Goal: Task Accomplishment & Management: Use online tool/utility

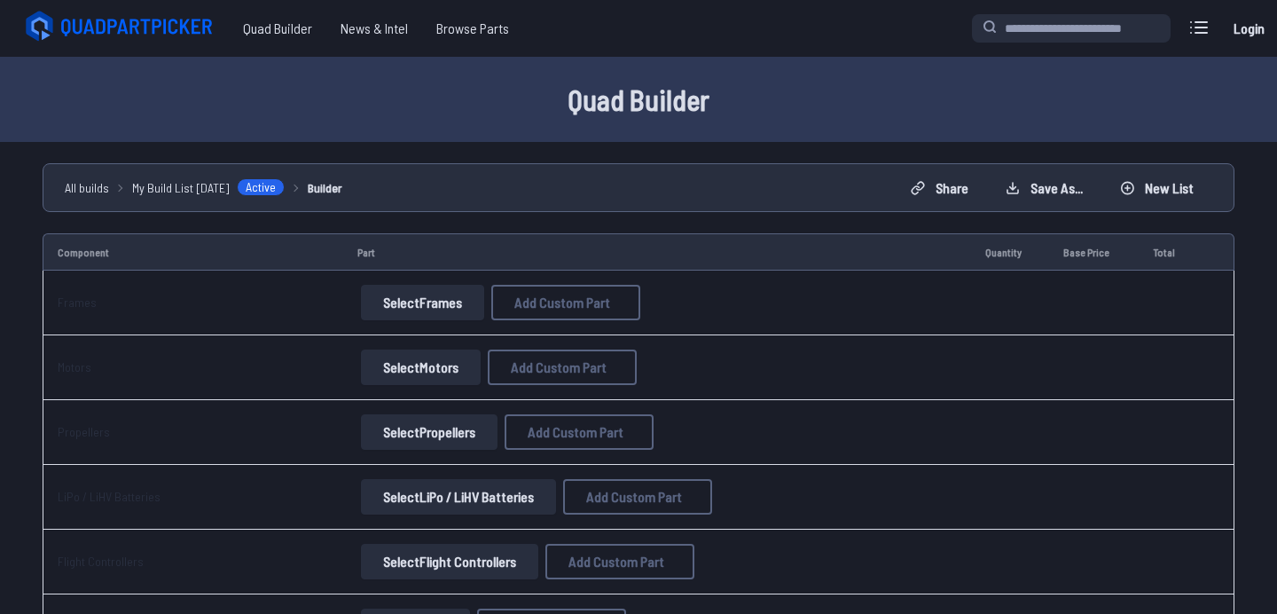
click at [452, 308] on button "Select Frames" at bounding box center [422, 302] width 123 height 35
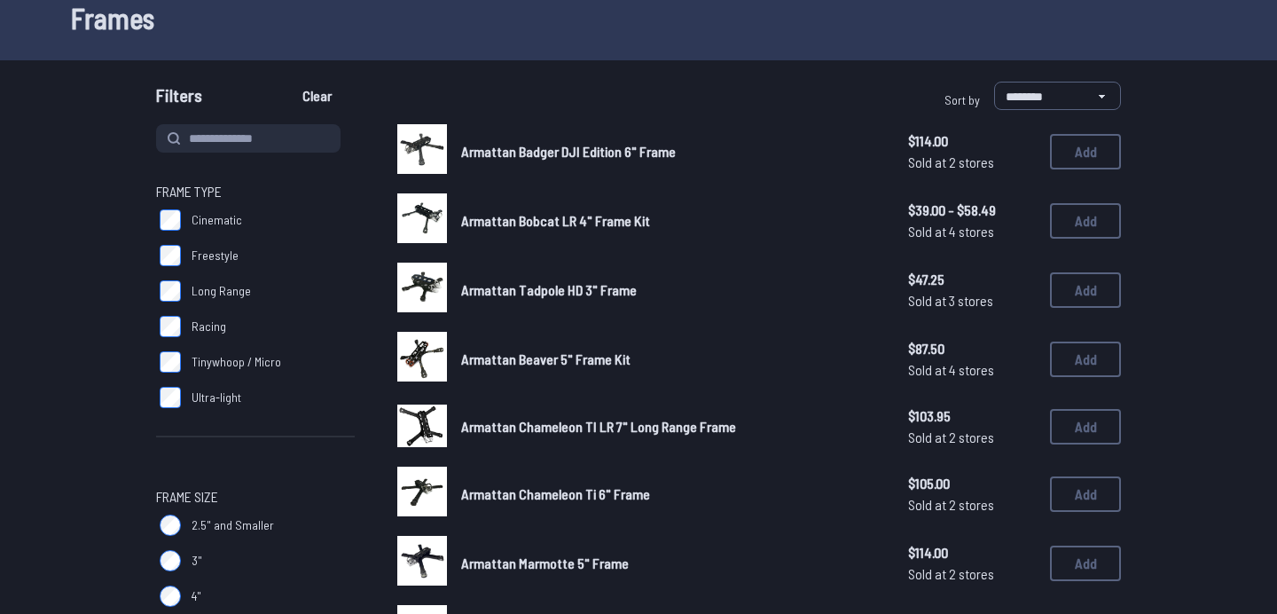
scroll to position [46, 0]
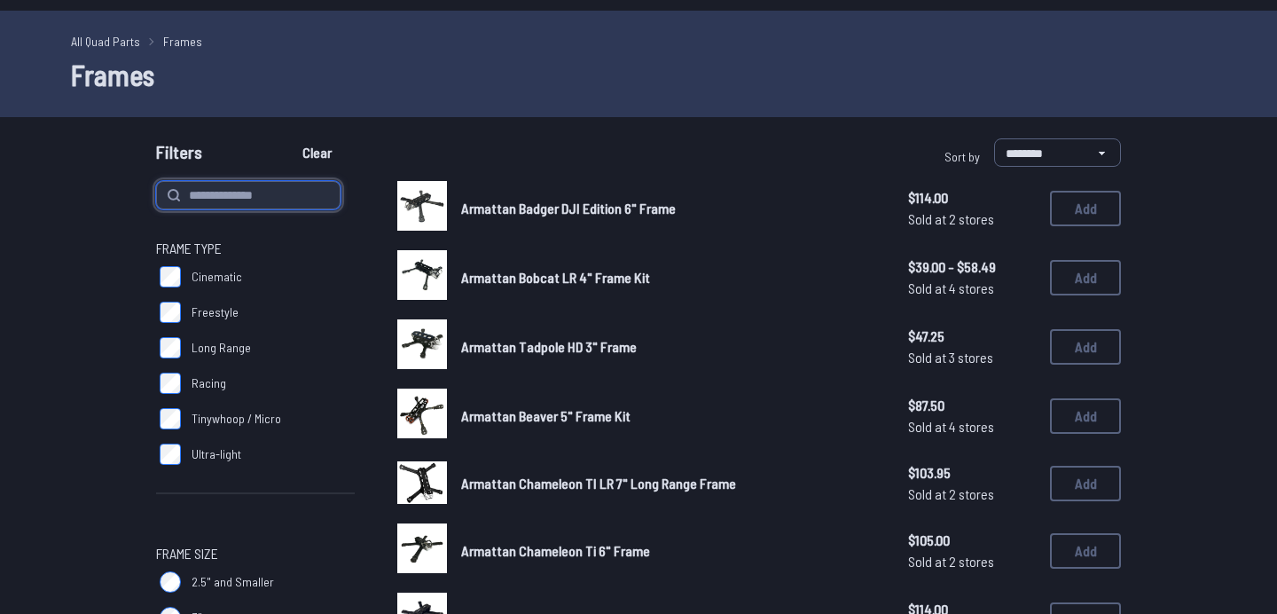
click at [281, 194] on input at bounding box center [248, 195] width 184 height 28
type input "***"
click at [287, 138] on button "Clear" at bounding box center [316, 152] width 59 height 28
type input "***"
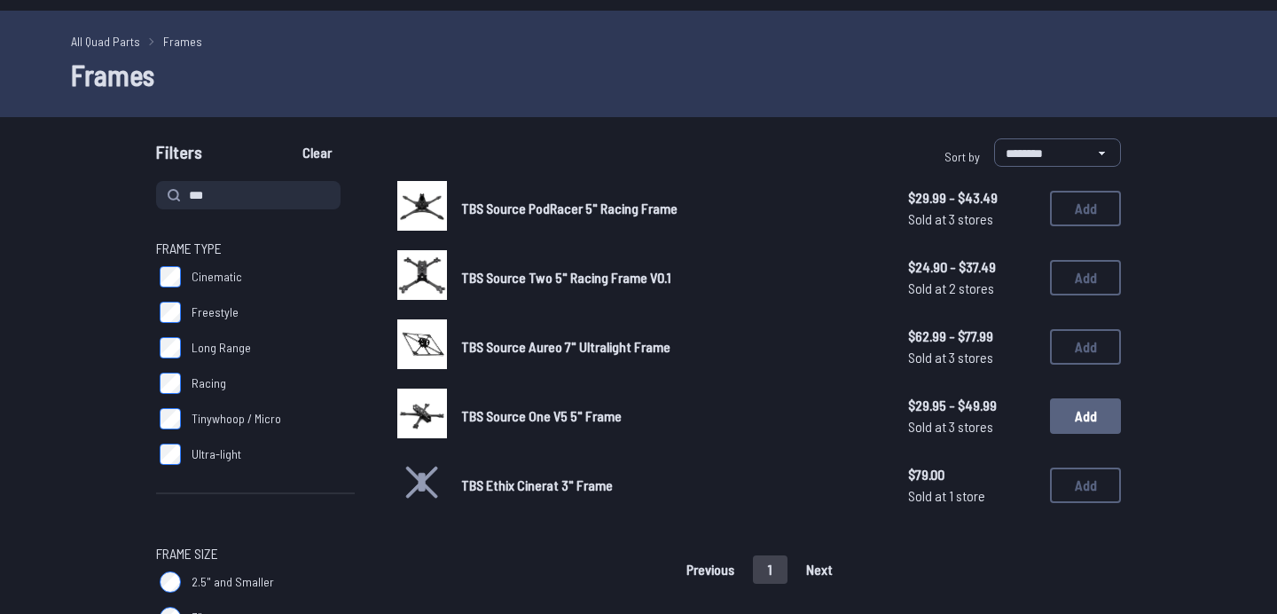
click at [1099, 420] on button "Add" at bounding box center [1085, 415] width 71 height 35
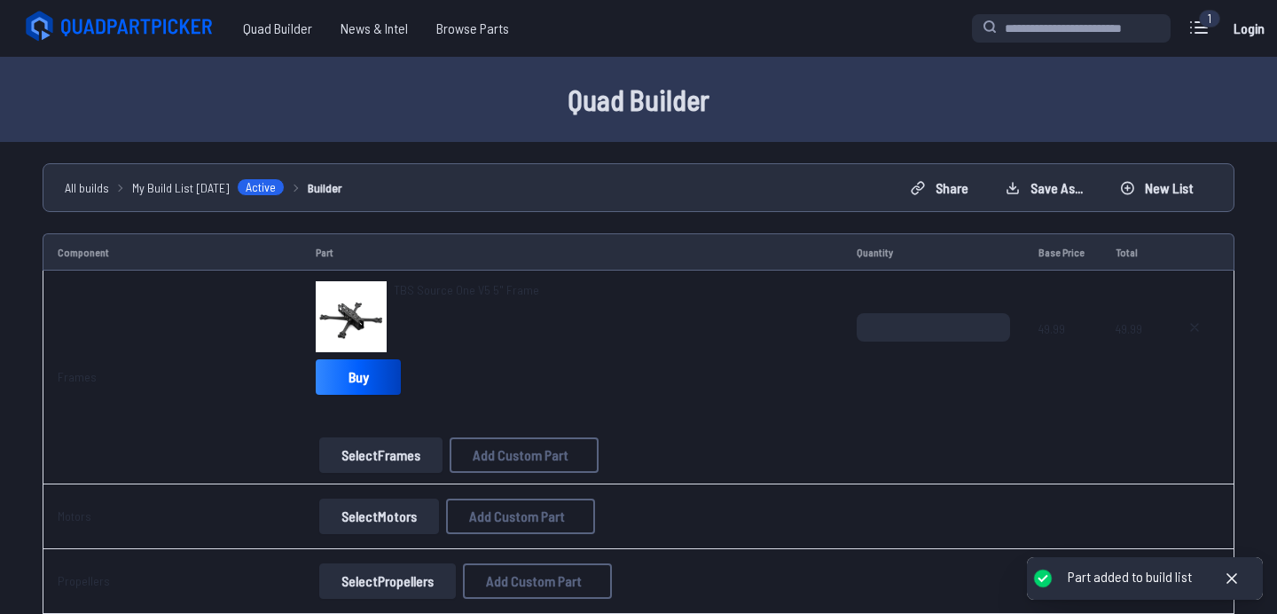
scroll to position [127, 0]
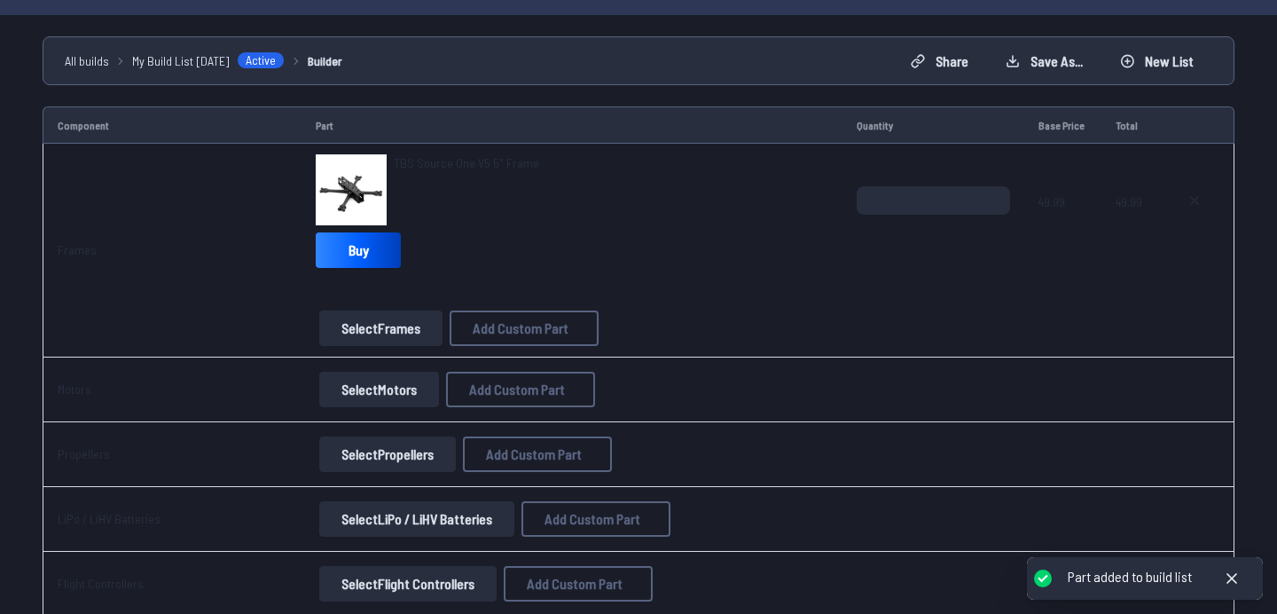
click at [395, 396] on button "Select Motors" at bounding box center [379, 389] width 120 height 35
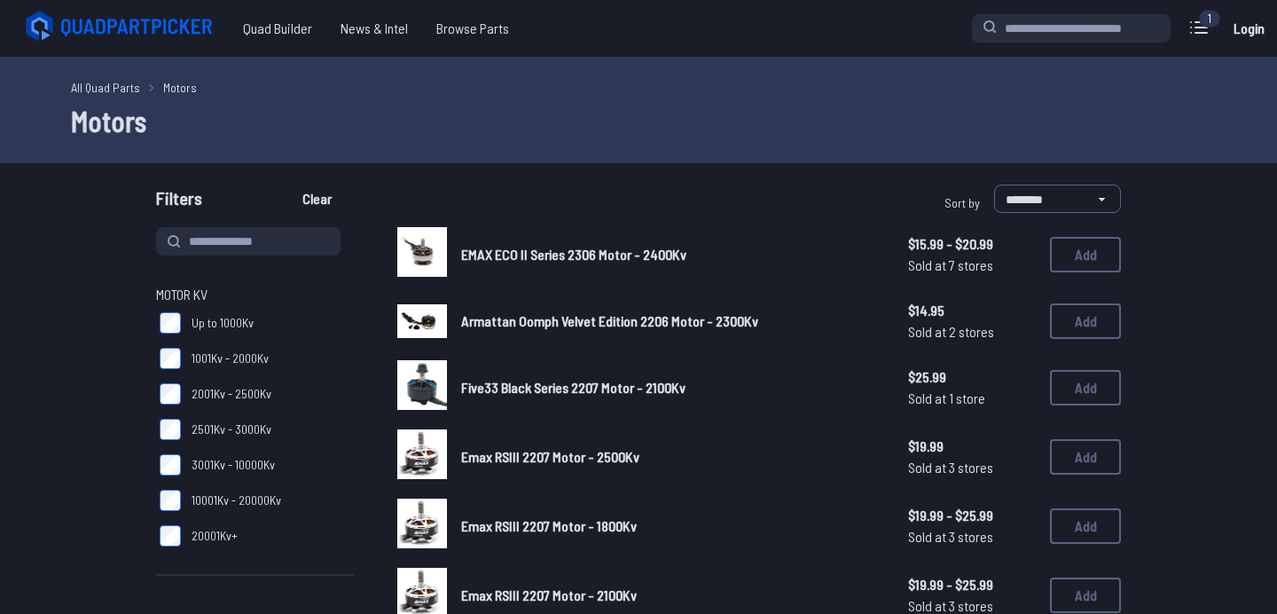
scroll to position [90, 0]
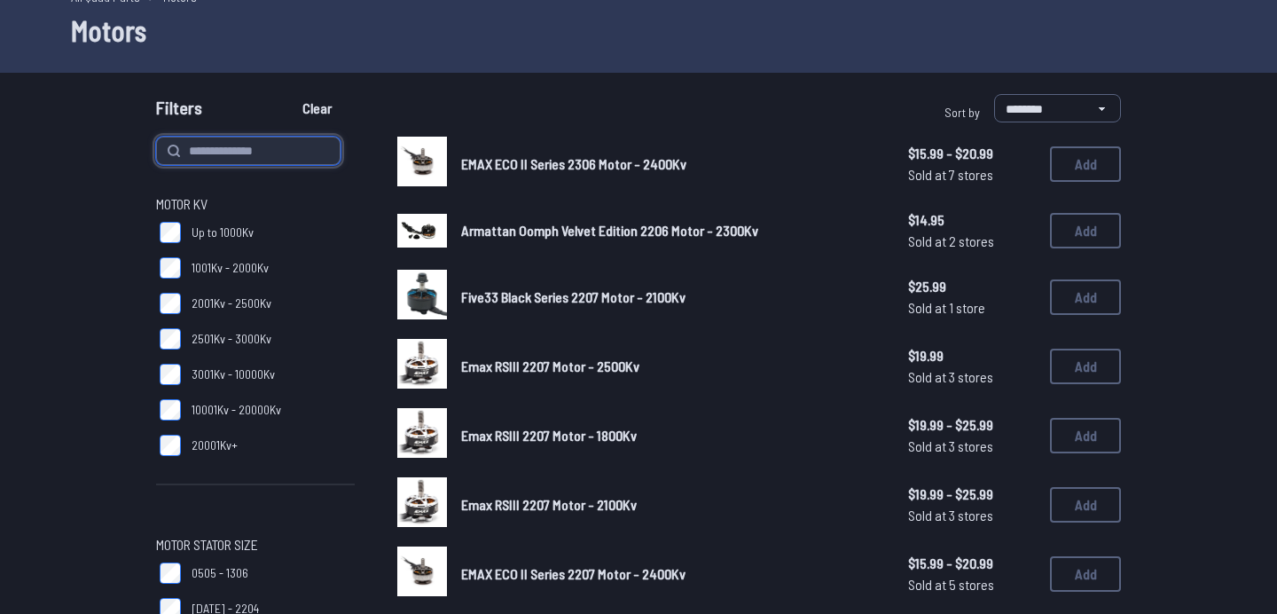
click at [310, 153] on input at bounding box center [248, 151] width 184 height 28
type input "*******"
click at [287, 94] on button "Clear" at bounding box center [316, 108] width 59 height 28
type input "*******"
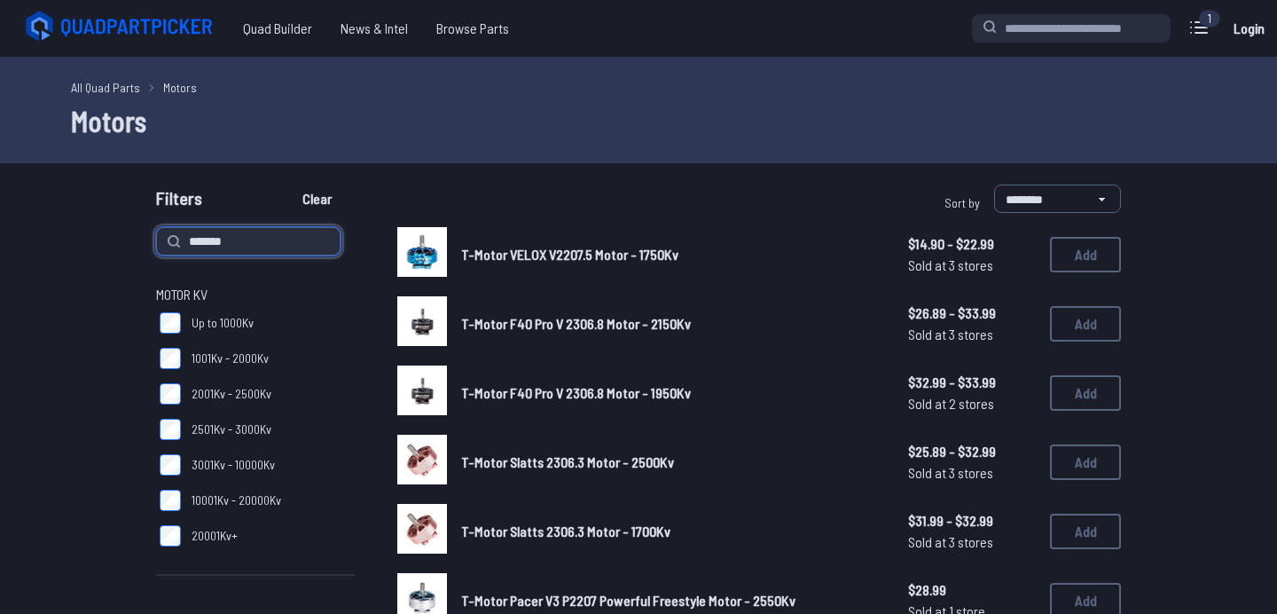
scroll to position [85, 0]
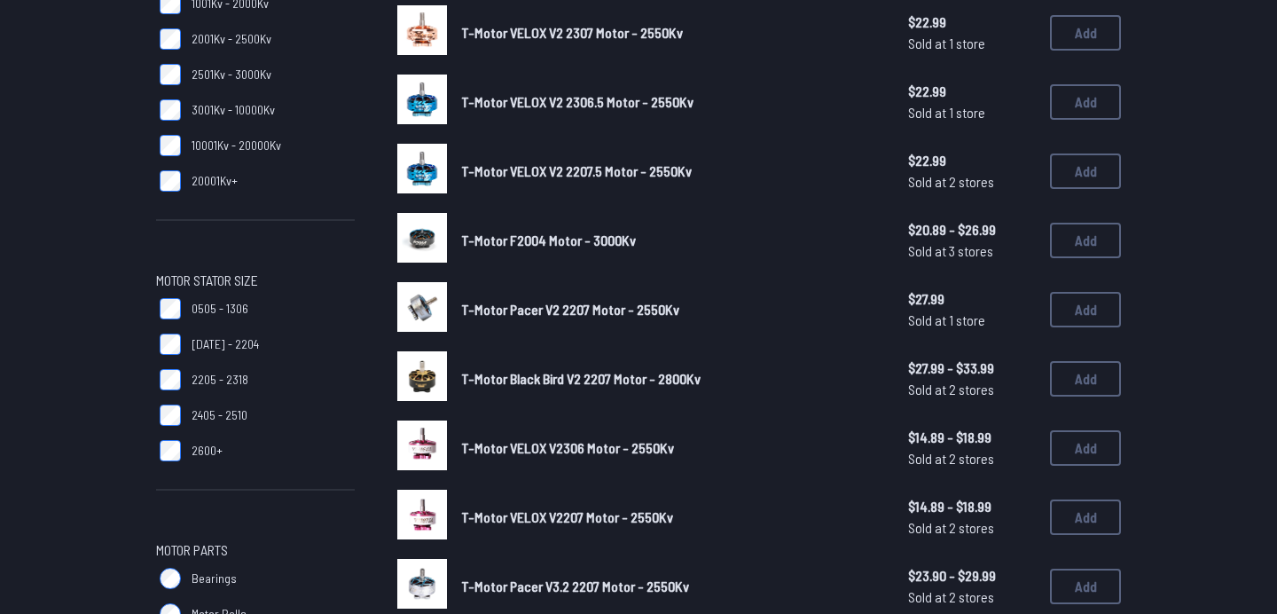
scroll to position [357, 0]
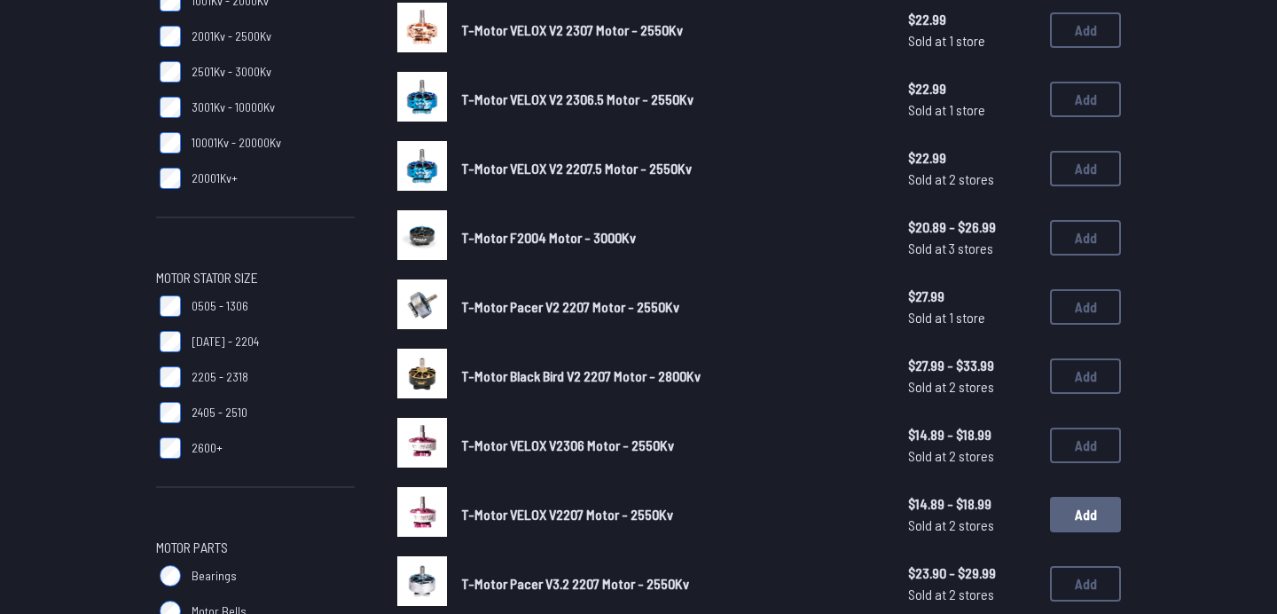
click at [1105, 511] on button "Add" at bounding box center [1085, 514] width 71 height 35
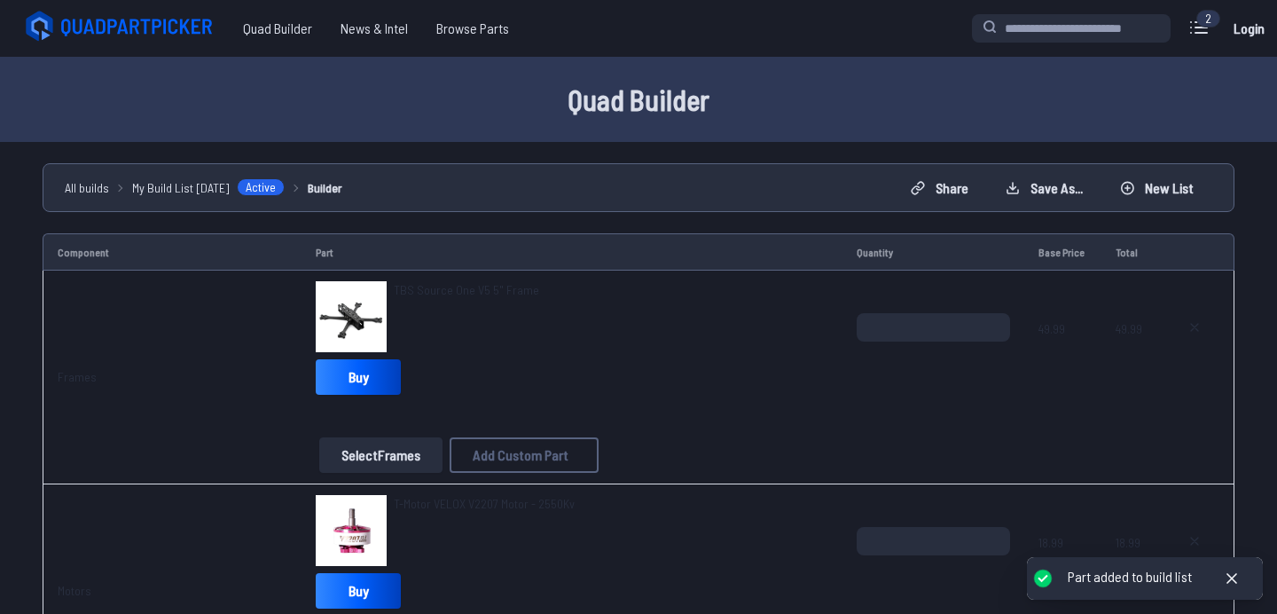
scroll to position [411, 0]
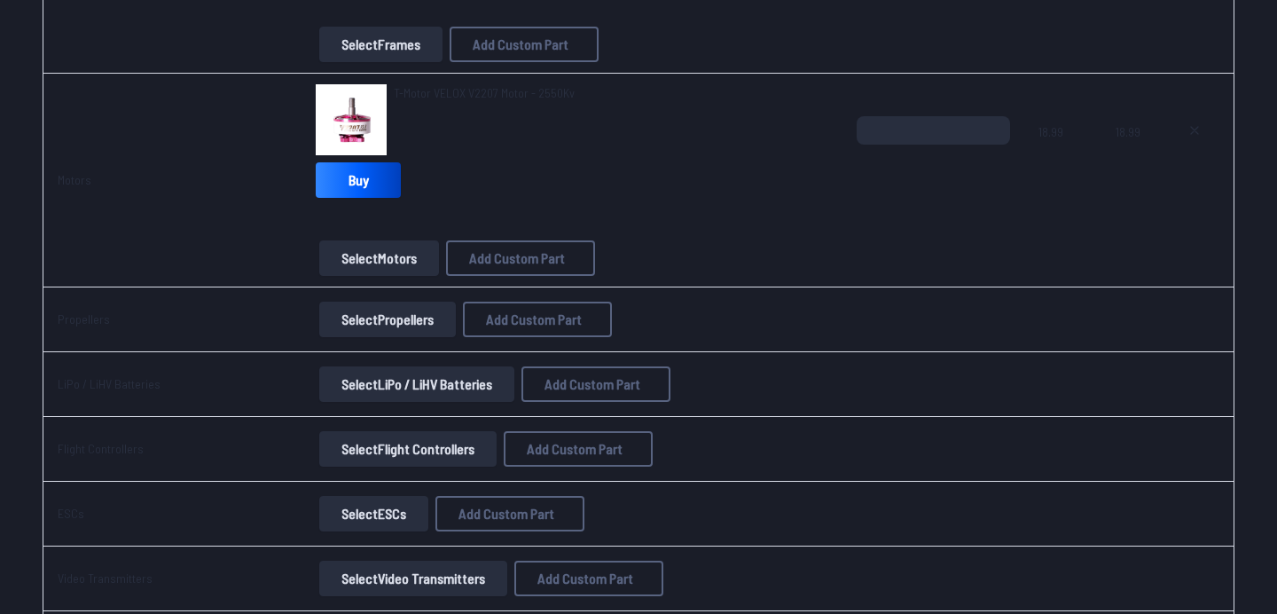
click at [408, 320] on button "Select Propellers" at bounding box center [387, 319] width 137 height 35
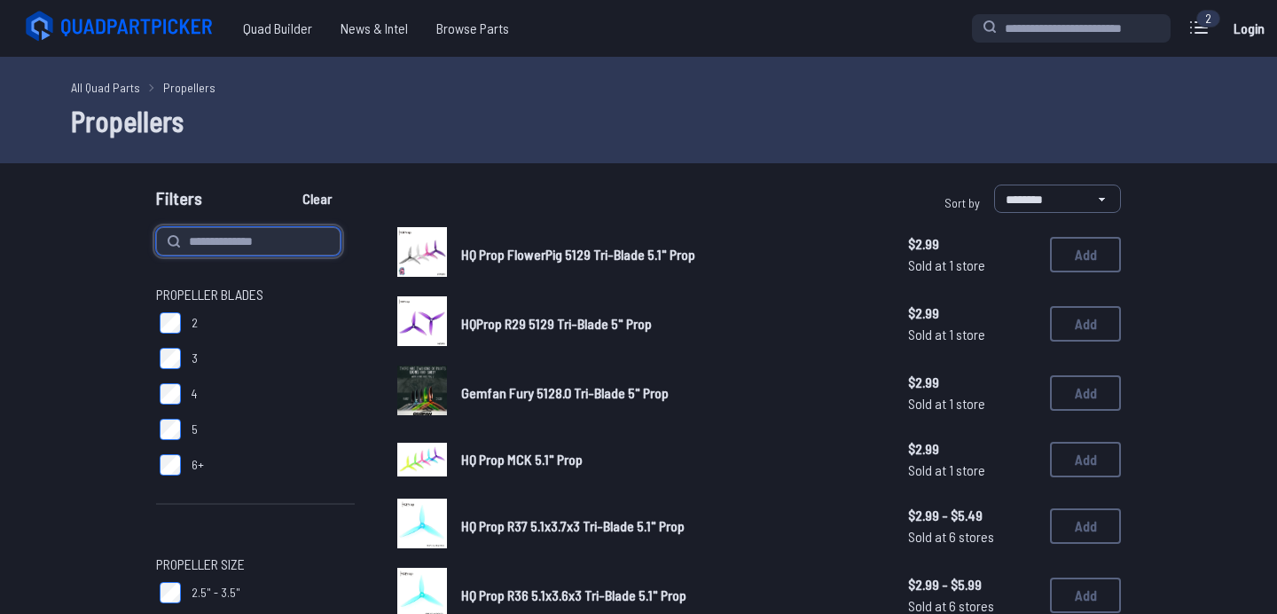
click at [277, 241] on input at bounding box center [248, 241] width 184 height 28
type input "******"
click at [287, 184] on button "Clear" at bounding box center [316, 198] width 59 height 28
type input "******"
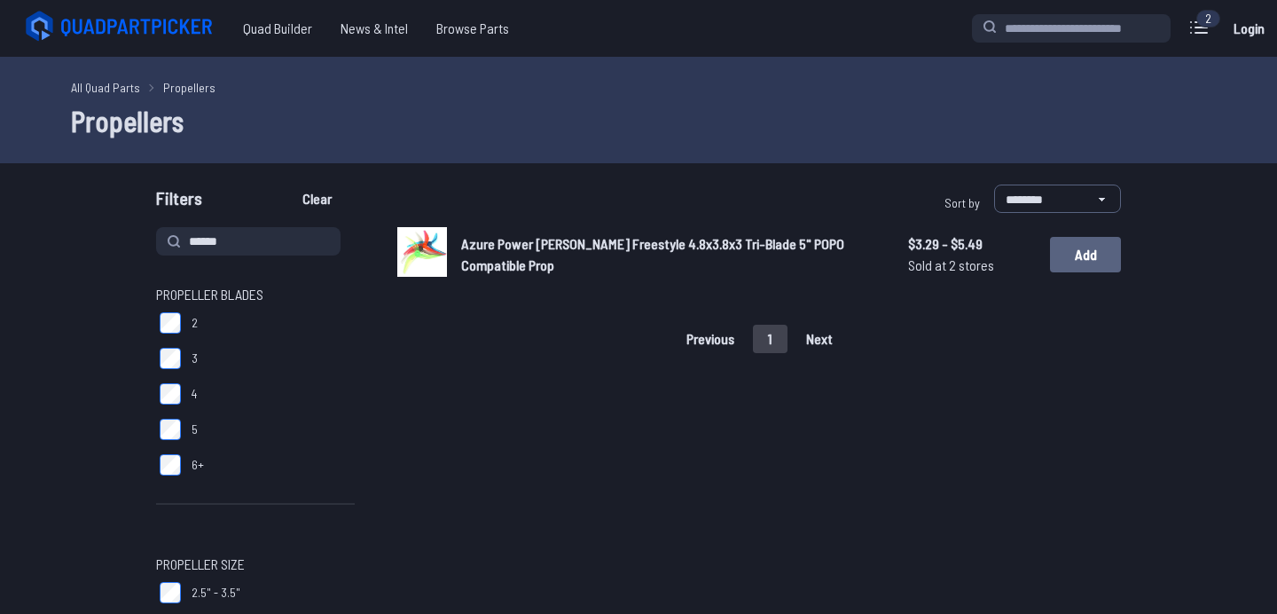
click at [1091, 258] on button "Add" at bounding box center [1085, 254] width 71 height 35
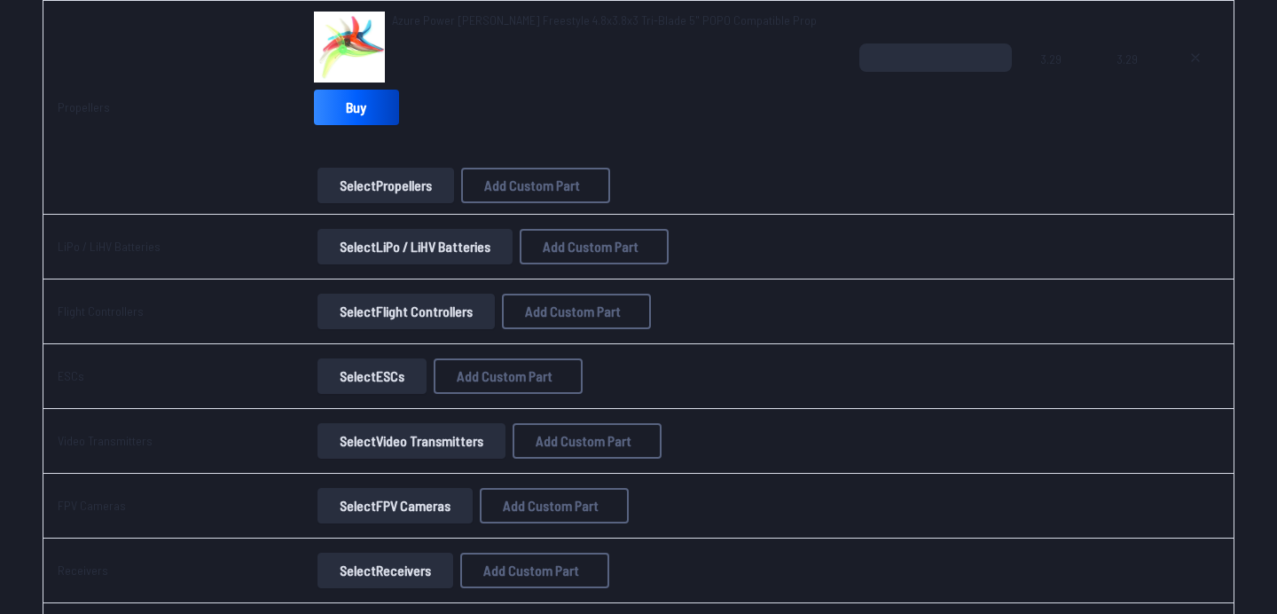
scroll to position [702, 0]
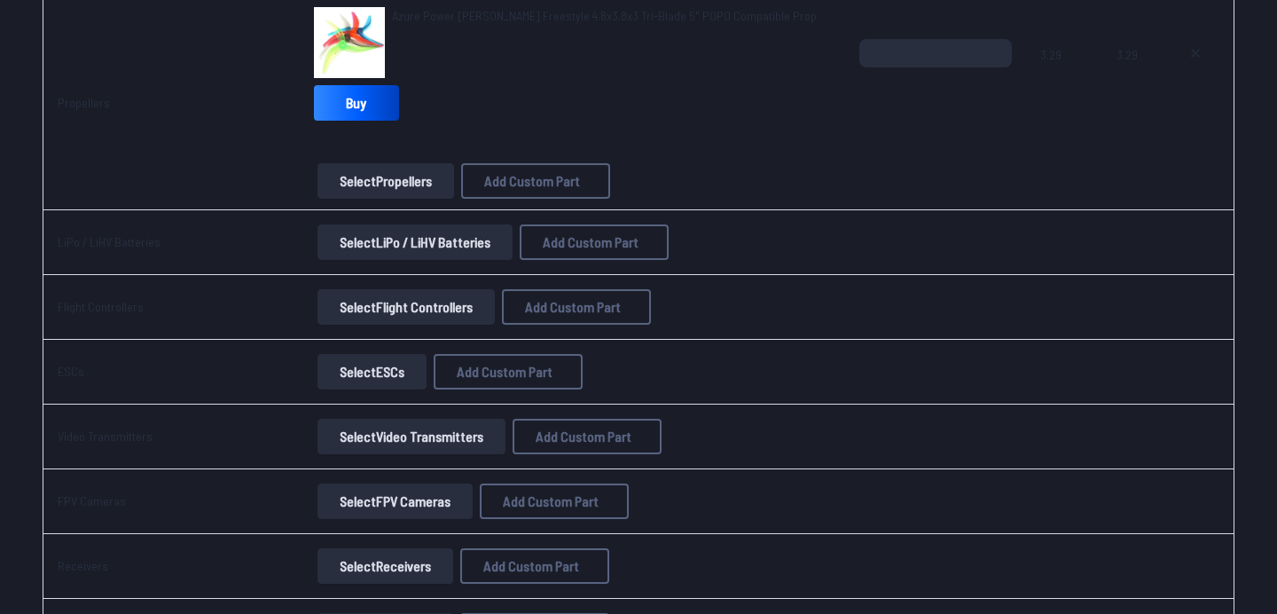
click at [434, 446] on button "Select Video Transmitters" at bounding box center [412, 436] width 188 height 35
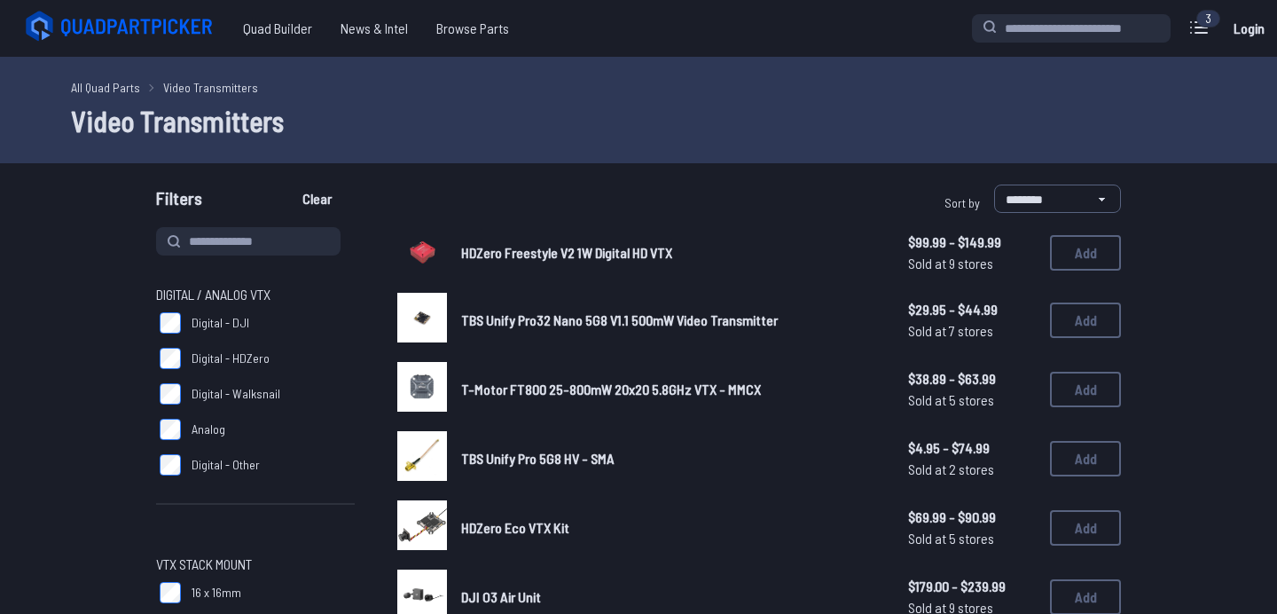
click at [231, 391] on span "Digital - Walksnail" at bounding box center [236, 394] width 89 height 18
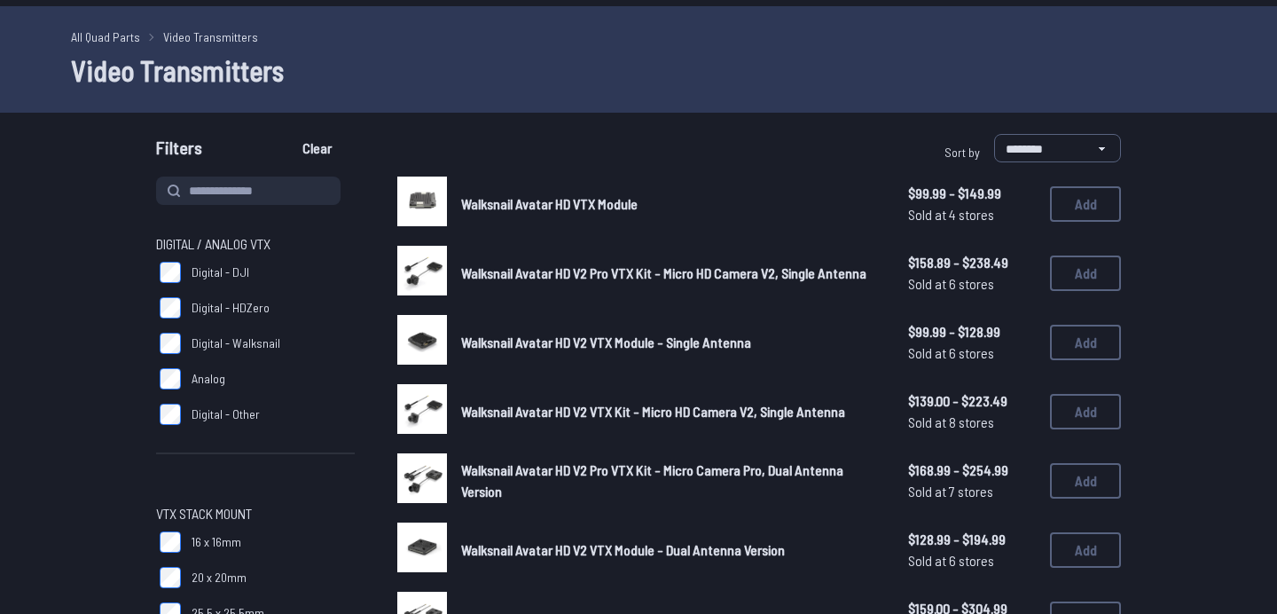
scroll to position [51, 0]
click at [1073, 266] on button "Add" at bounding box center [1085, 272] width 71 height 35
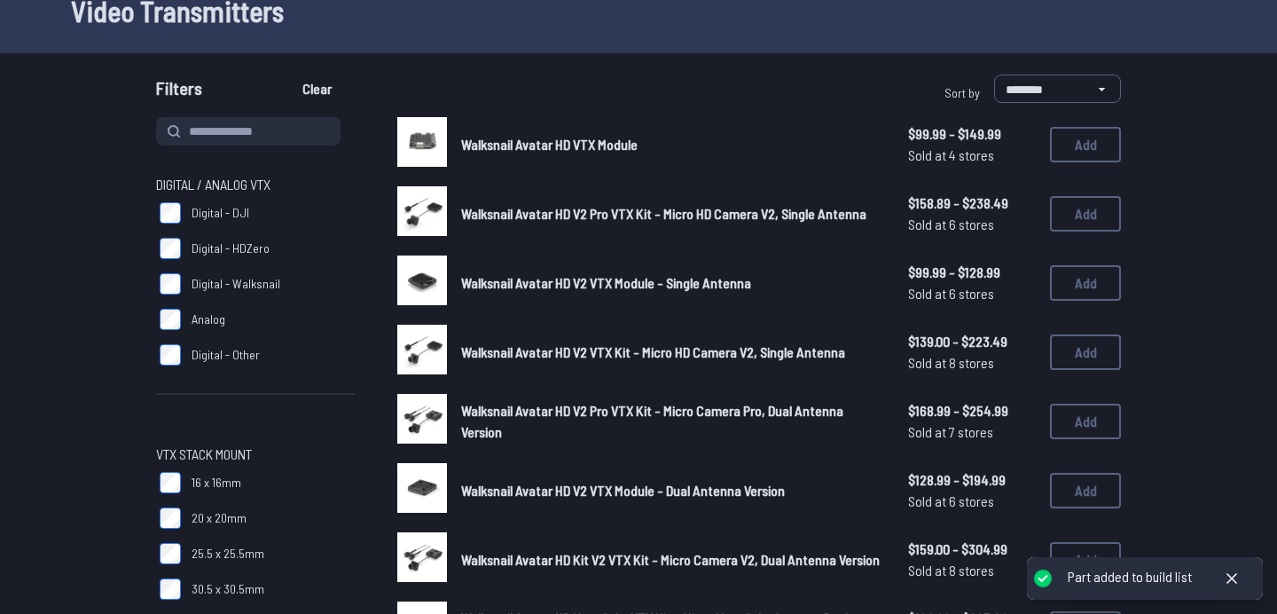
scroll to position [113, 0]
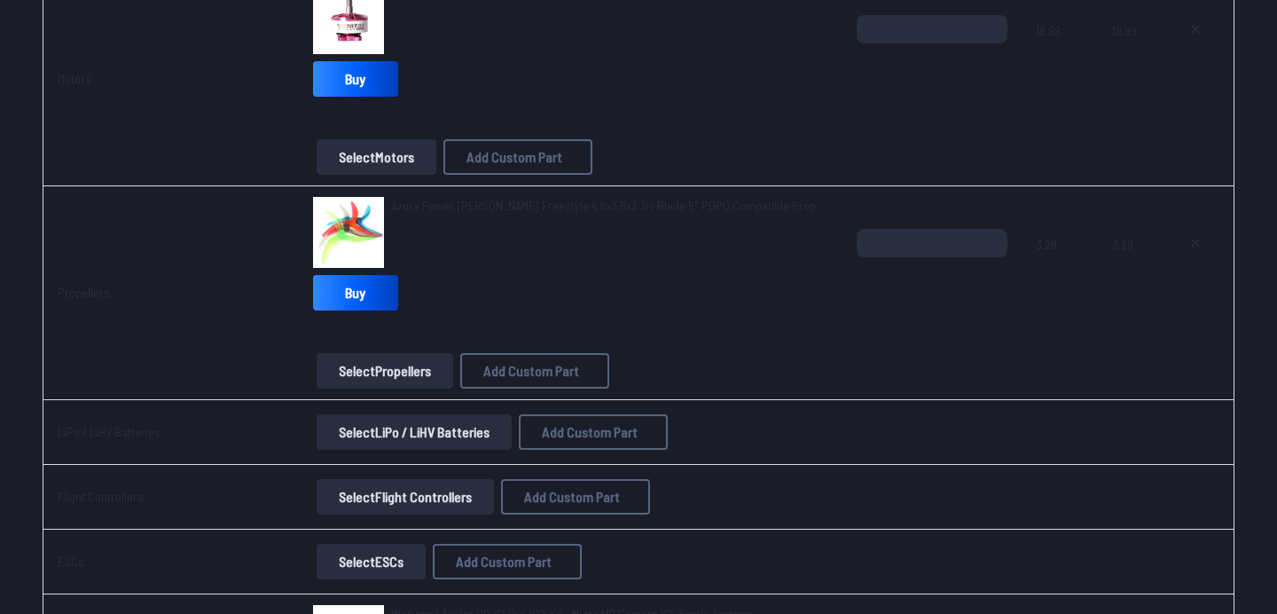
scroll to position [515, 0]
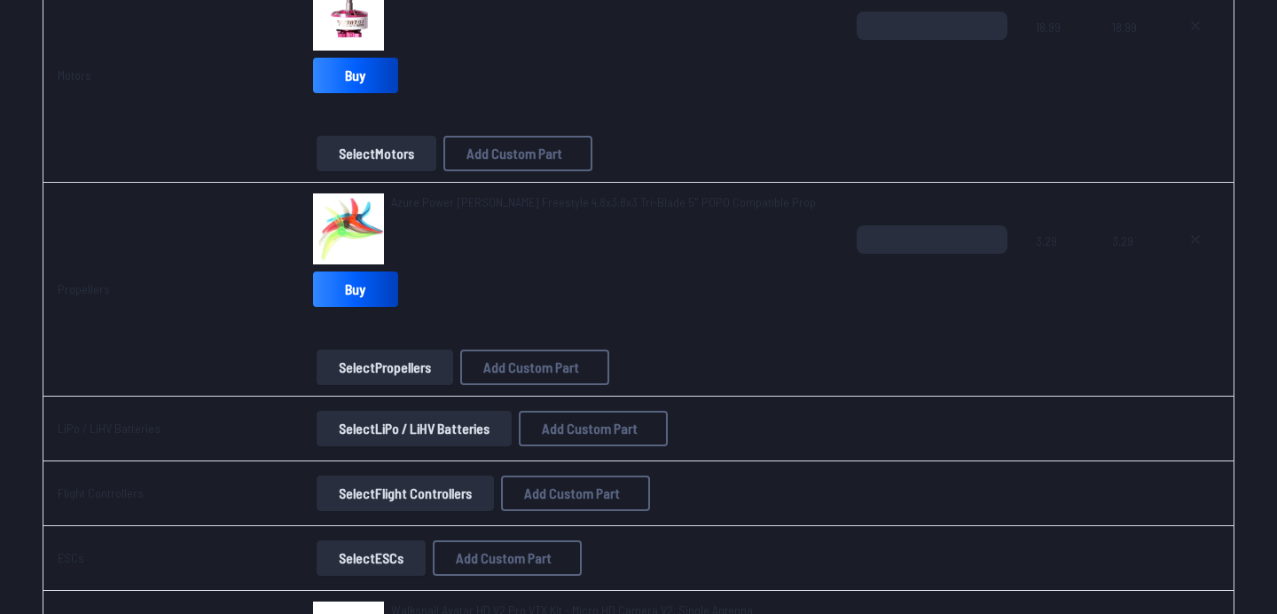
click at [464, 491] on button "Select Flight Controllers" at bounding box center [405, 492] width 177 height 35
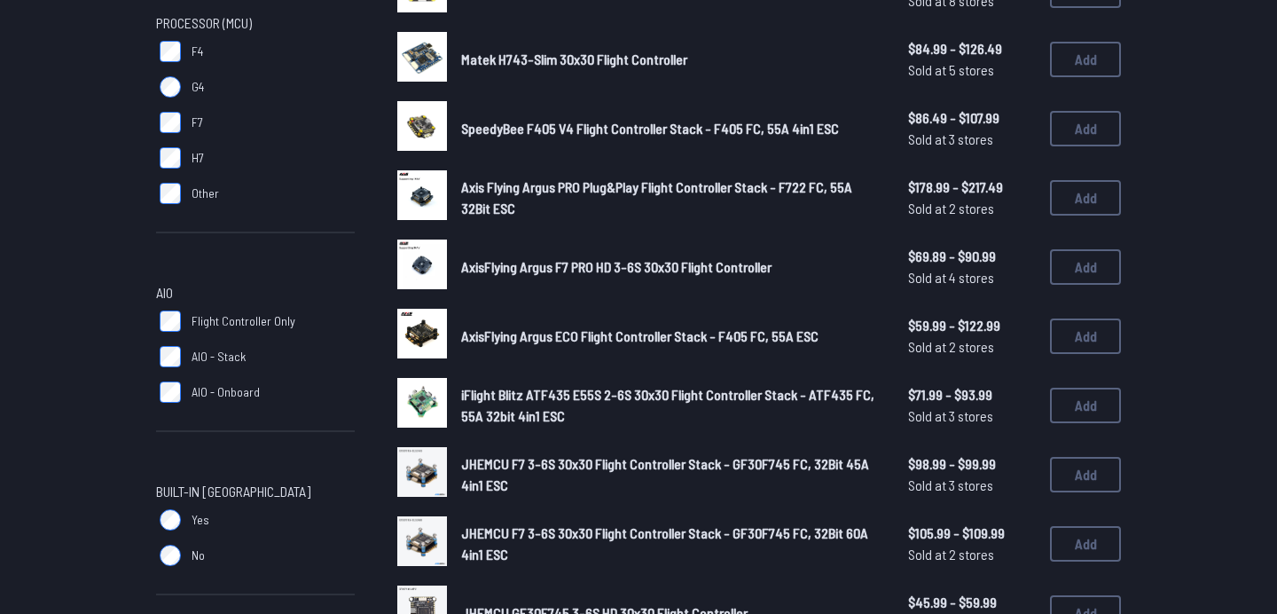
scroll to position [556, 0]
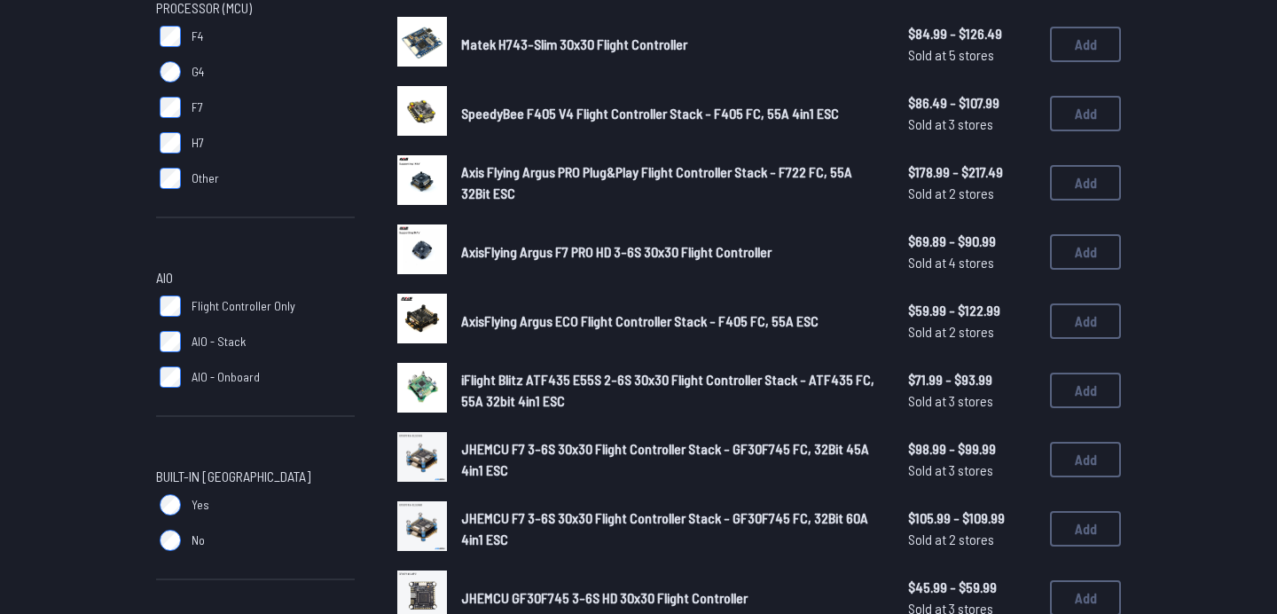
click at [167, 491] on label "Yes" at bounding box center [255, 504] width 199 height 35
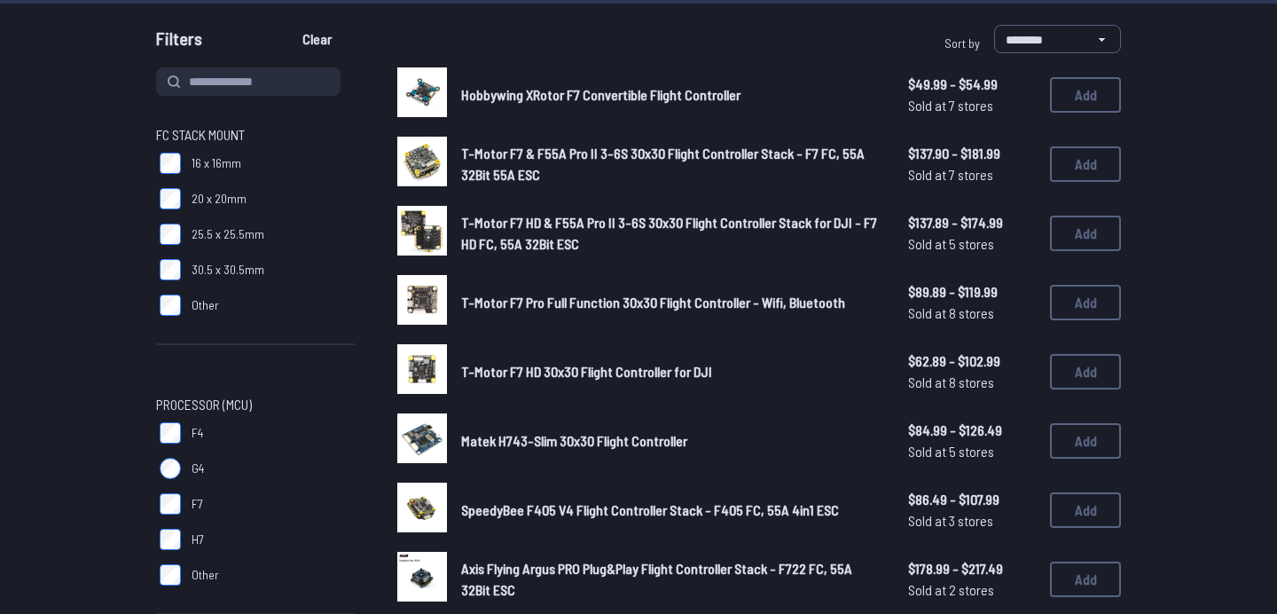
scroll to position [0, 0]
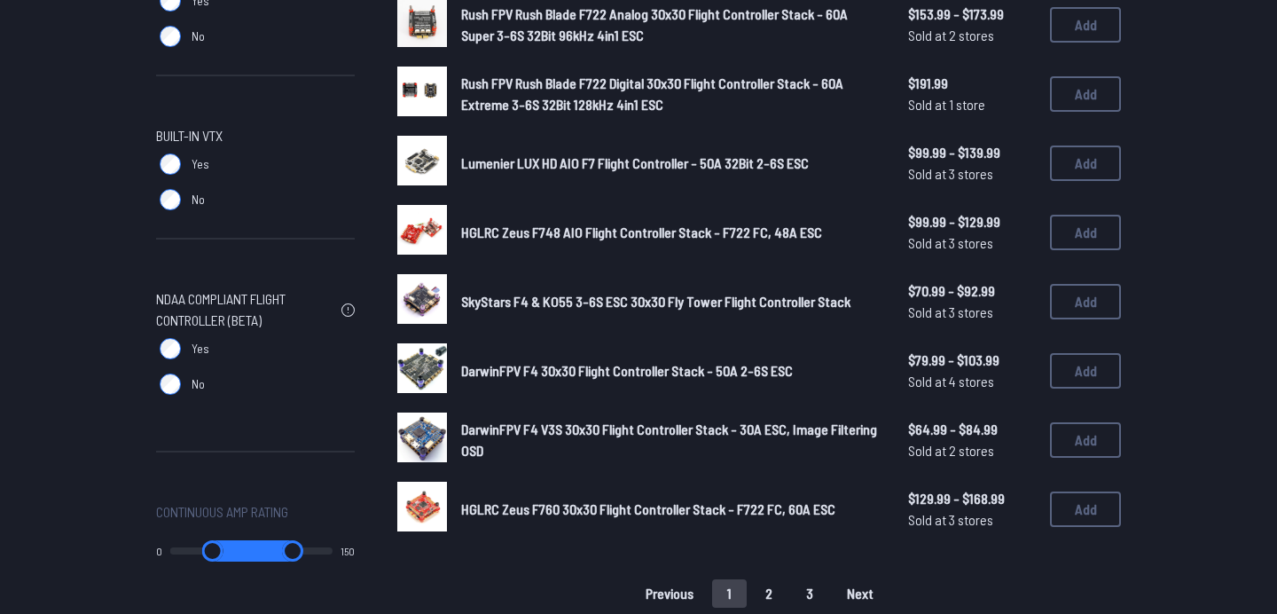
scroll to position [1063, 0]
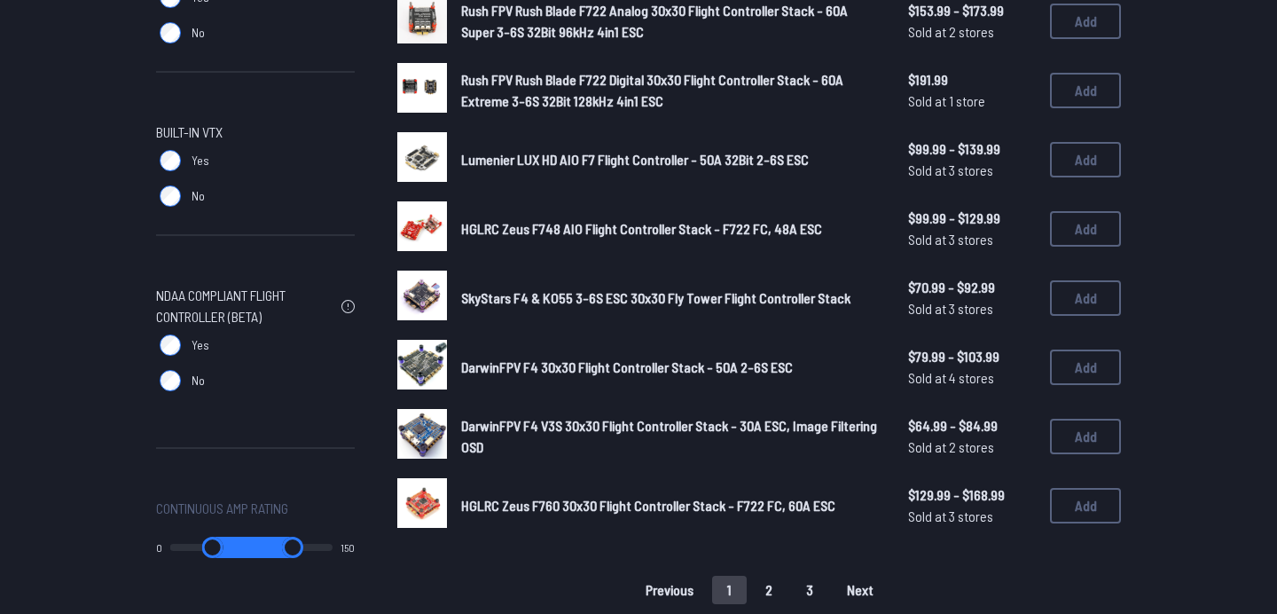
click at [771, 577] on button "2" at bounding box center [768, 590] width 37 height 28
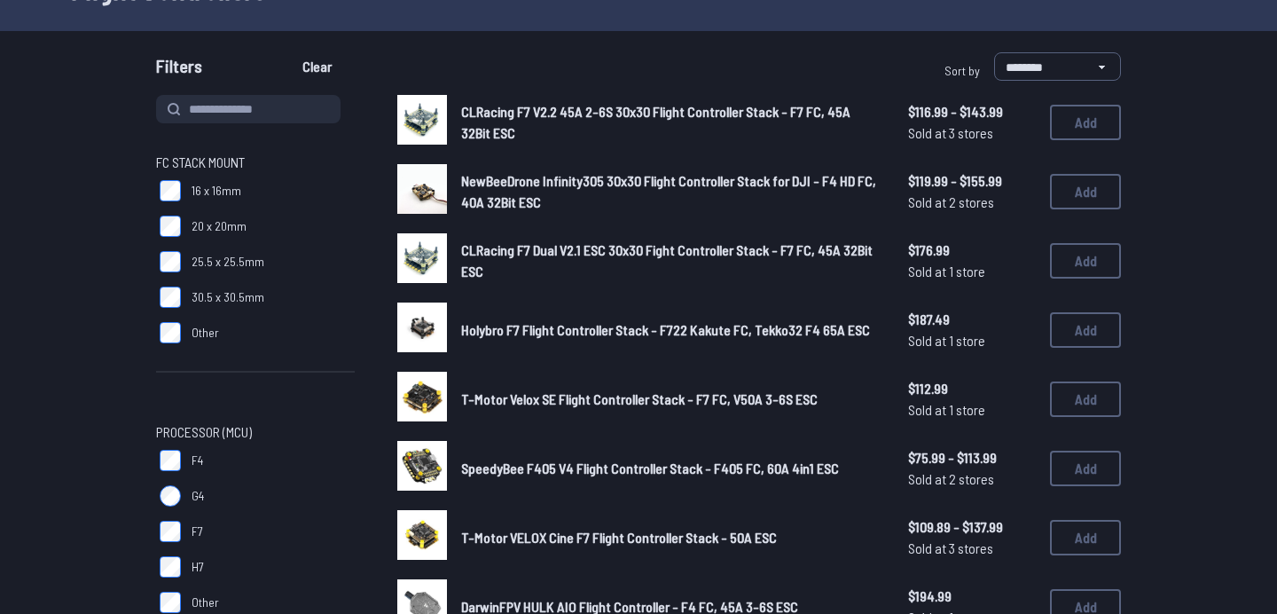
scroll to position [133, 0]
click at [576, 467] on span "SpeedyBee F405 V4 Flight Controller Stack - F405 FC, 60A 4in1 ESC" at bounding box center [650, 467] width 378 height 17
click at [612, 464] on span "SpeedyBee F405 V4 Flight Controller Stack - F405 FC, 60A 4in1 ESC" at bounding box center [650, 467] width 378 height 17
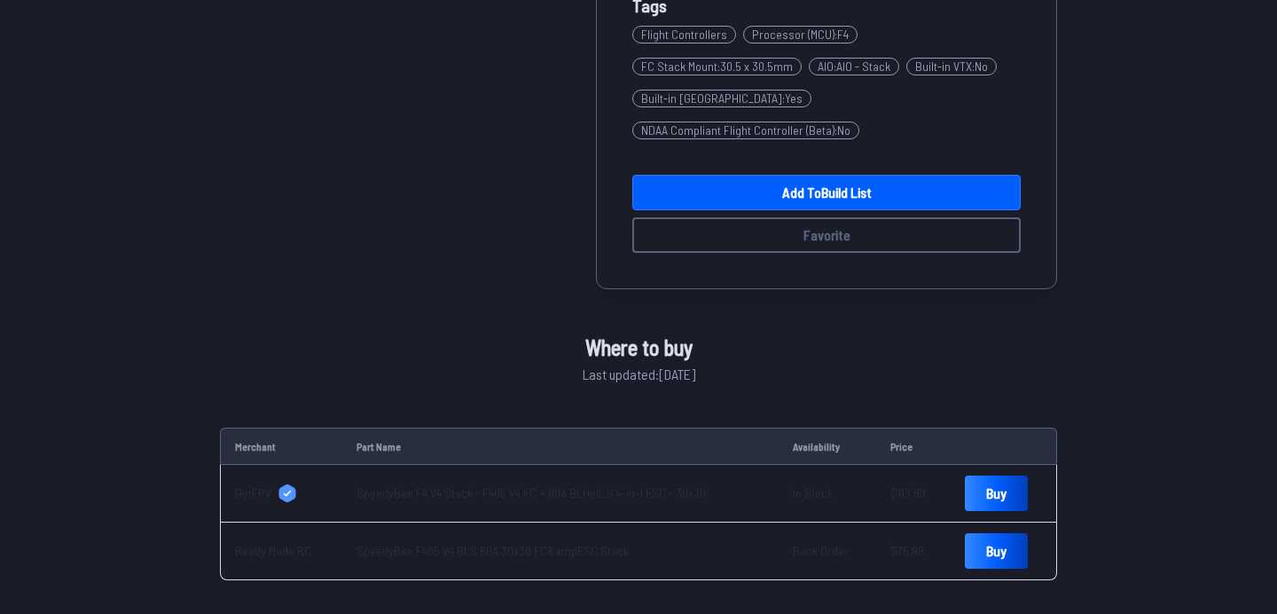
scroll to position [499, 0]
click at [504, 484] on link "SpeedyBee F4 V4 Stack - F405 V4 FC + 60A BLHeli_S 4-in-1 ESC - 30x30" at bounding box center [531, 491] width 349 height 15
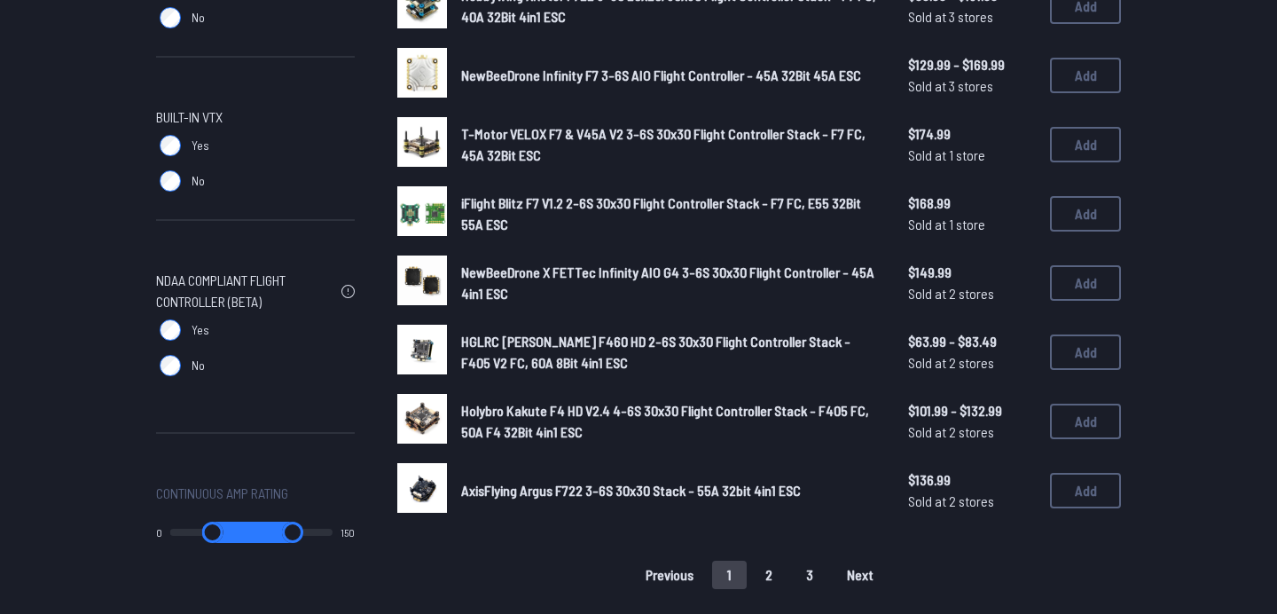
scroll to position [780, 0]
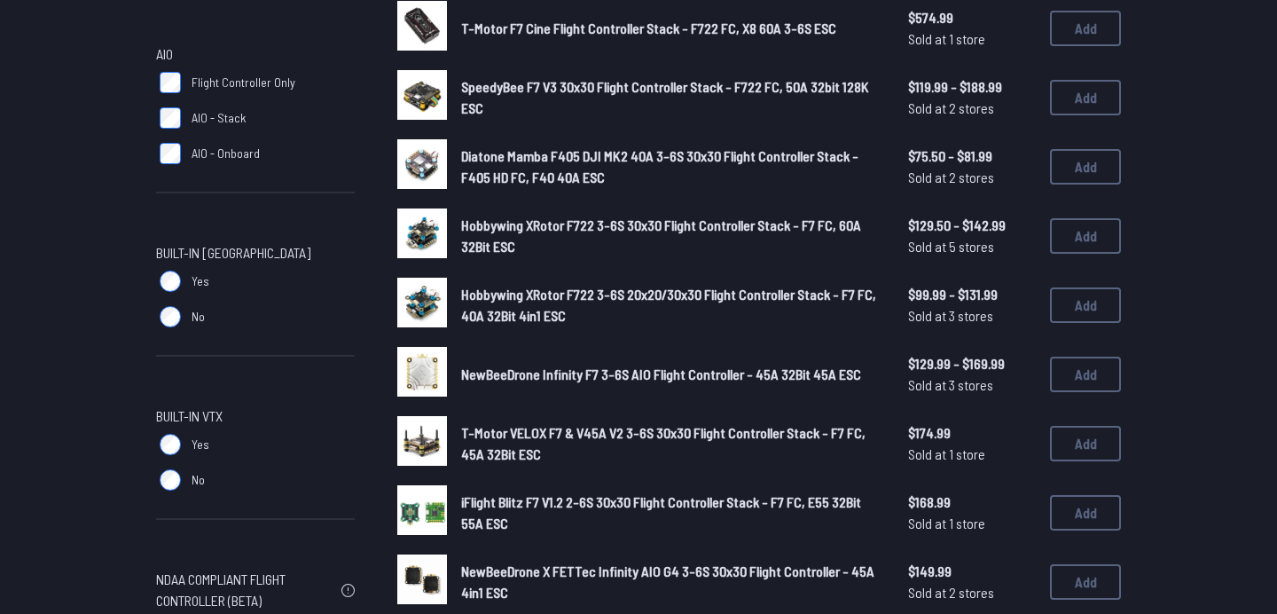
click at [694, 295] on span "Hobbywing XRotor F722 3-6S 20x20/30x30 Flight Controller Stack - F7 FC, 40A 32B…" at bounding box center [668, 305] width 415 height 38
click at [651, 216] on span "Hobbywing XRotor F722 3-6S 30x30 Flight Controller Stack - F7 FC, 60A 32Bit ESC" at bounding box center [661, 235] width 400 height 38
click at [624, 230] on link "Hobbywing XRotor F722 3-6S 30x30 Flight Controller Stack - F7 FC, 60A 32Bit ESC" at bounding box center [670, 236] width 419 height 43
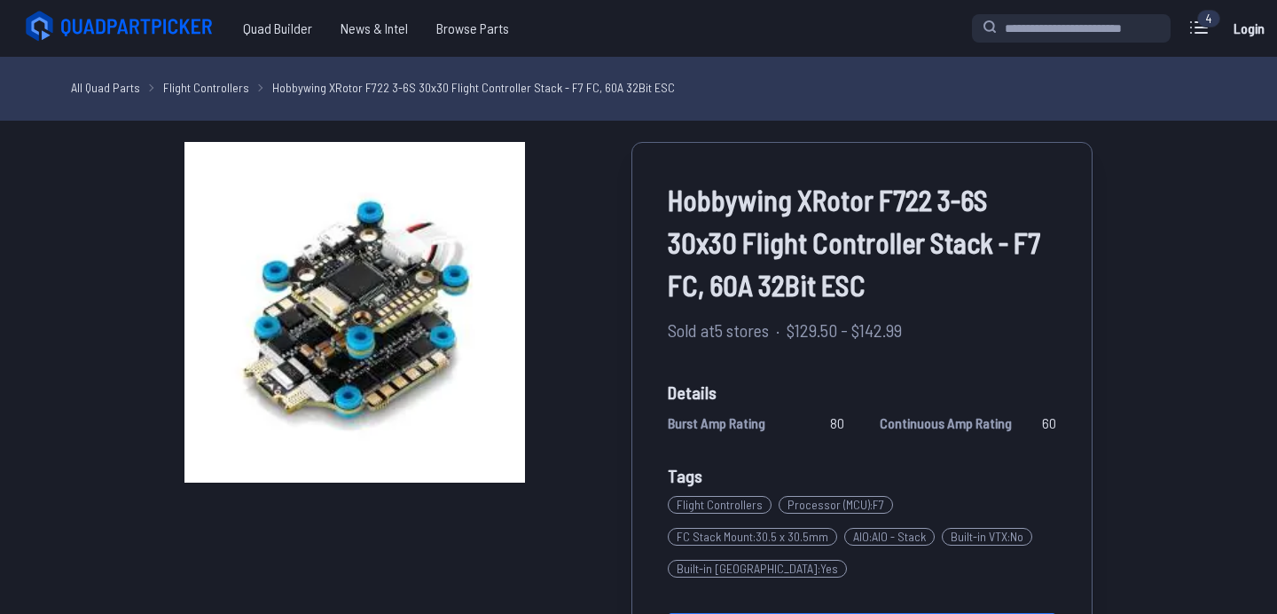
click at [197, 82] on link "Flight Controllers" at bounding box center [206, 87] width 86 height 19
click at [227, 92] on link "Flight Controllers" at bounding box center [206, 87] width 86 height 19
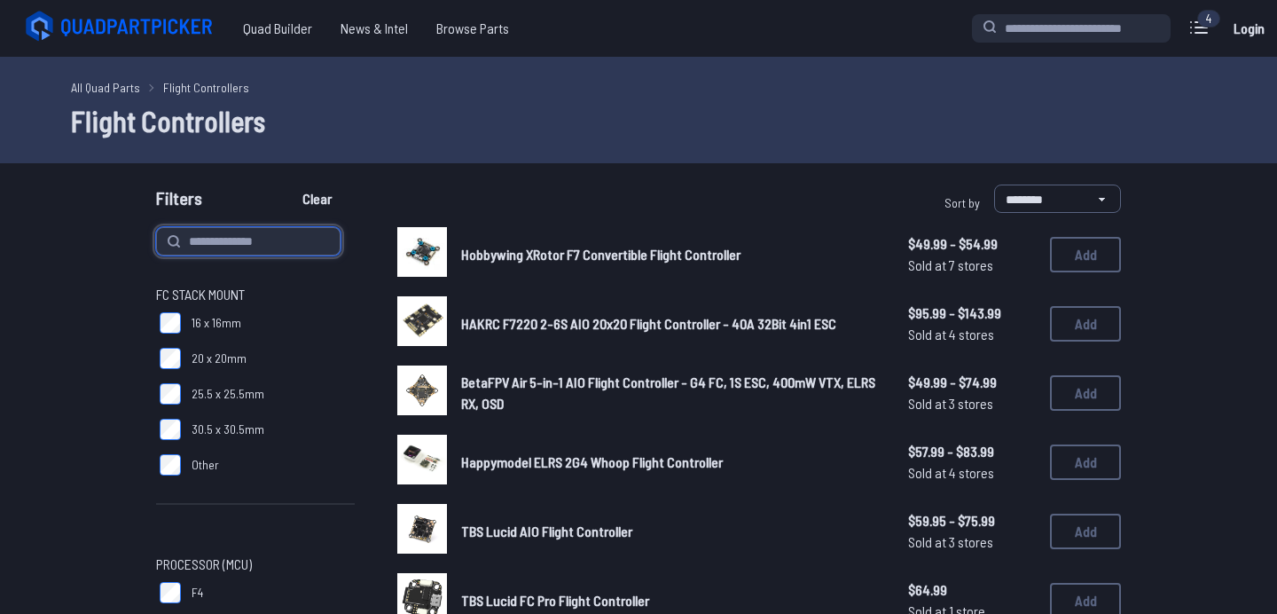
click at [304, 237] on input at bounding box center [248, 241] width 184 height 28
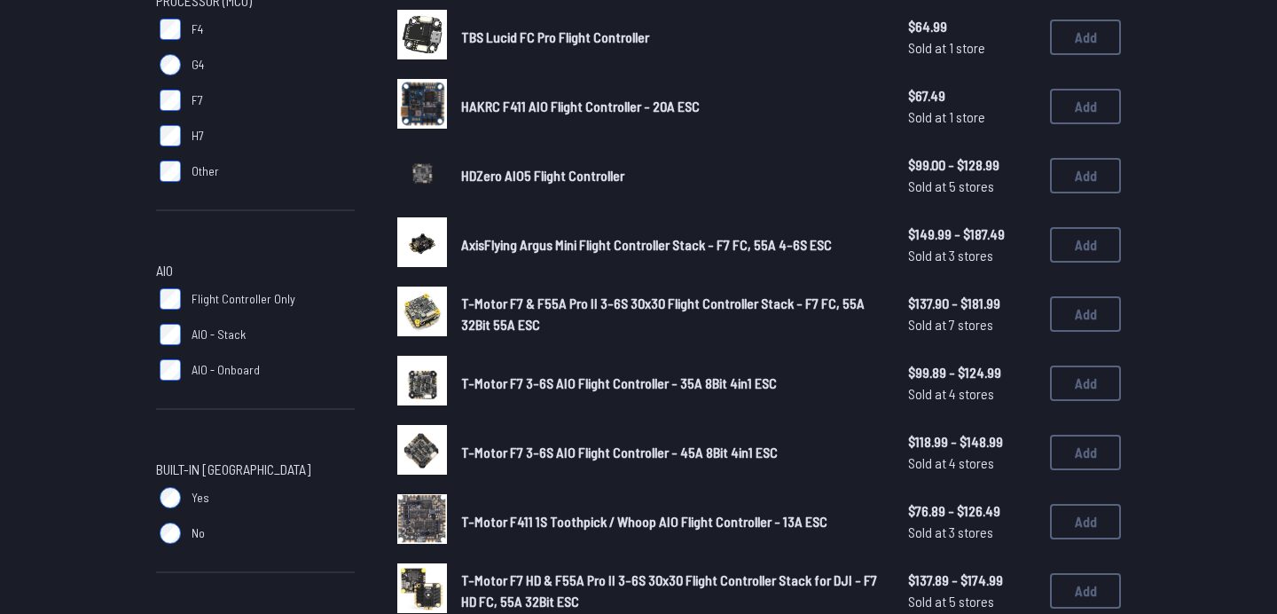
scroll to position [681, 0]
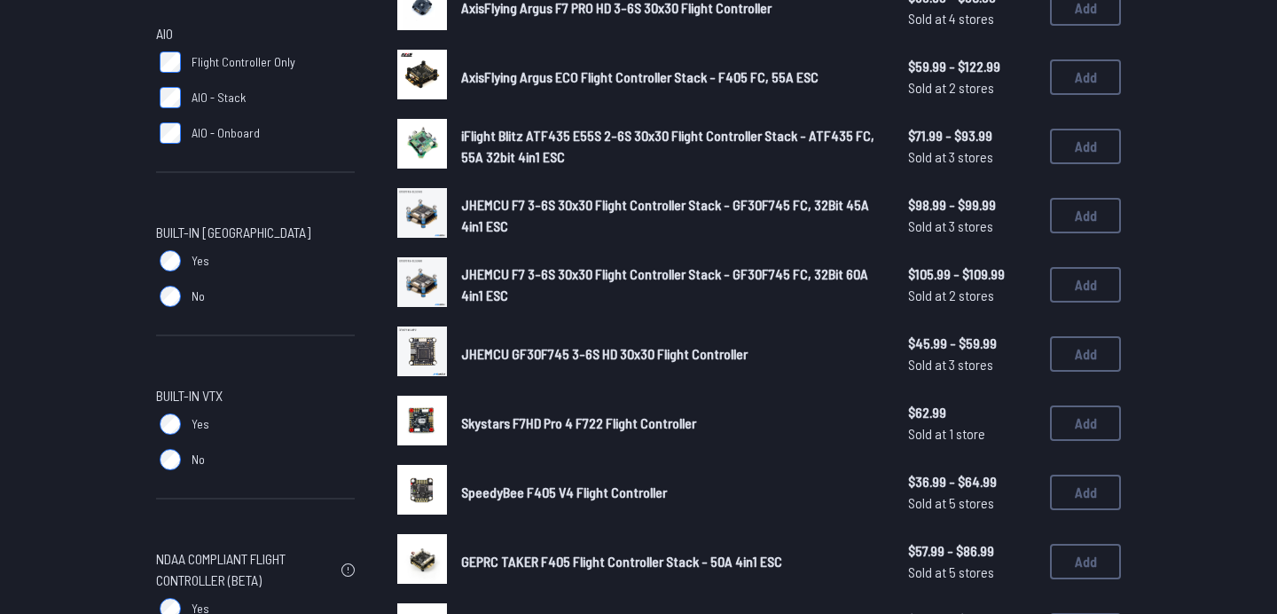
scroll to position [841, 0]
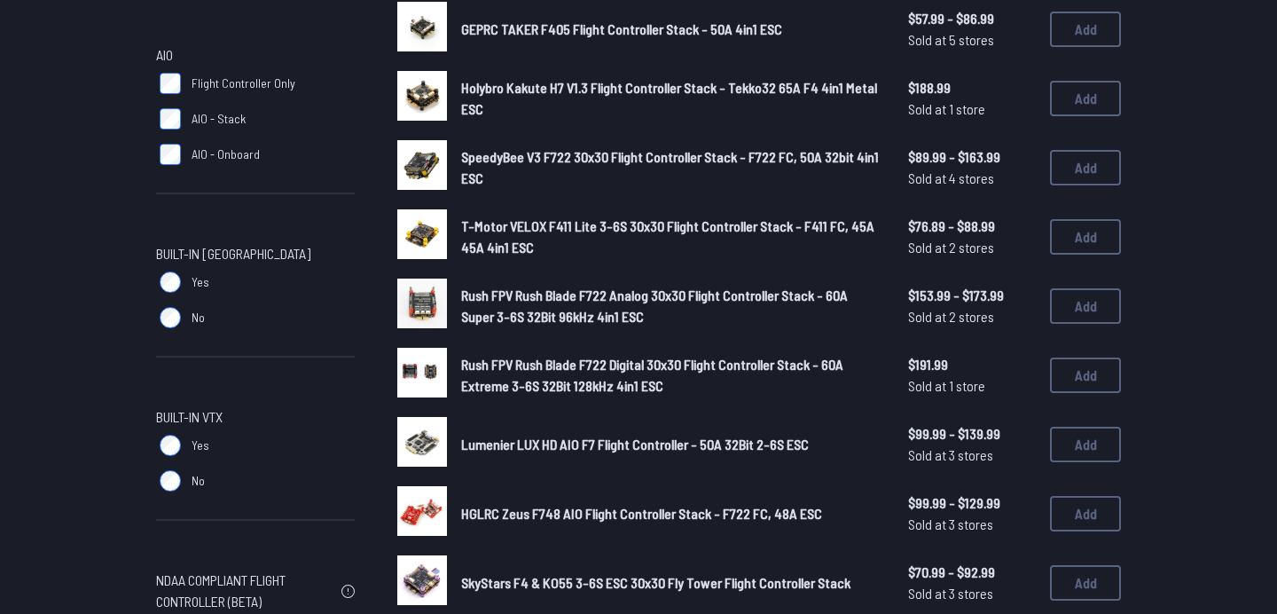
scroll to position [1102, 0]
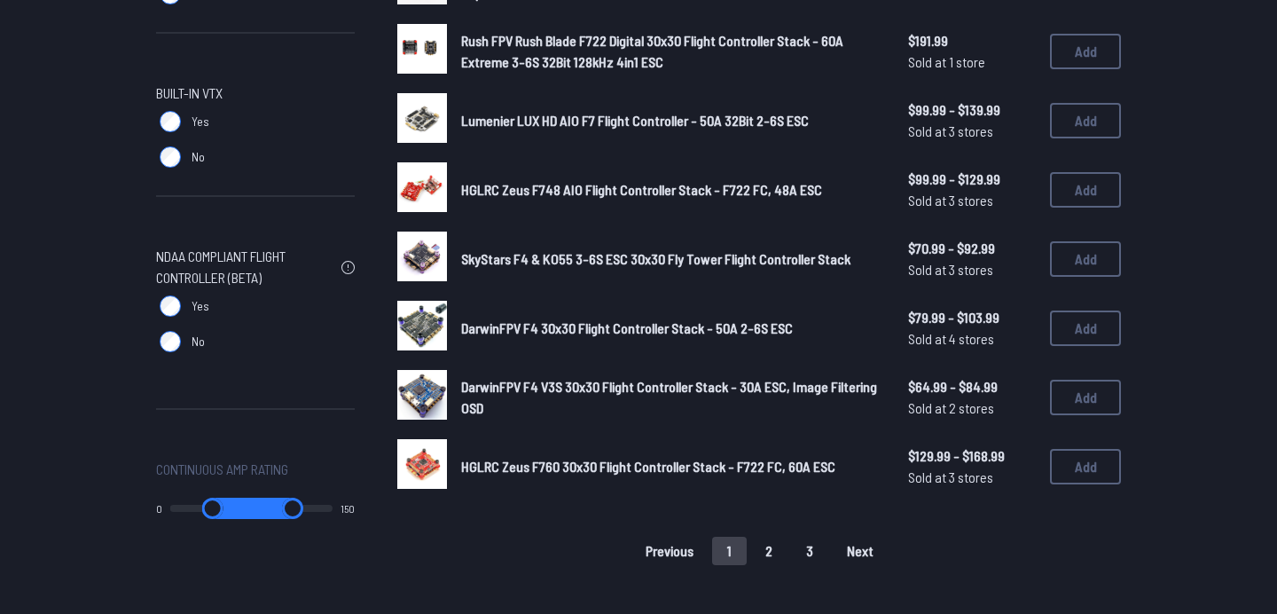
click at [176, 172] on label "No" at bounding box center [255, 156] width 199 height 35
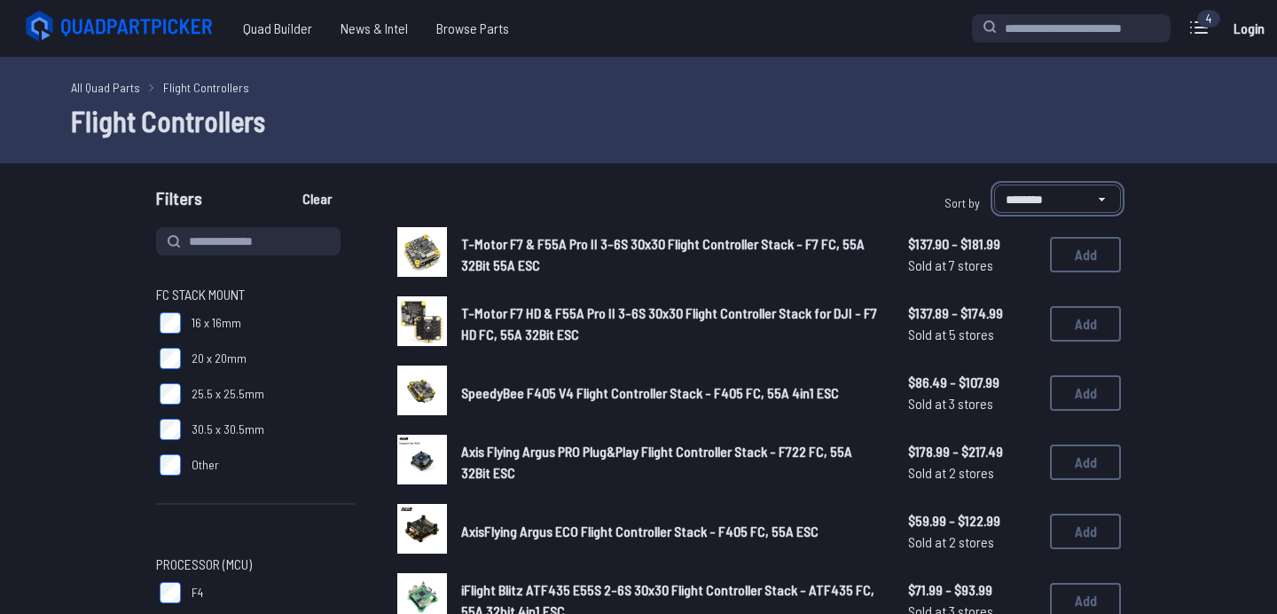
click at [1051, 200] on select "**********" at bounding box center [1057, 198] width 127 height 28
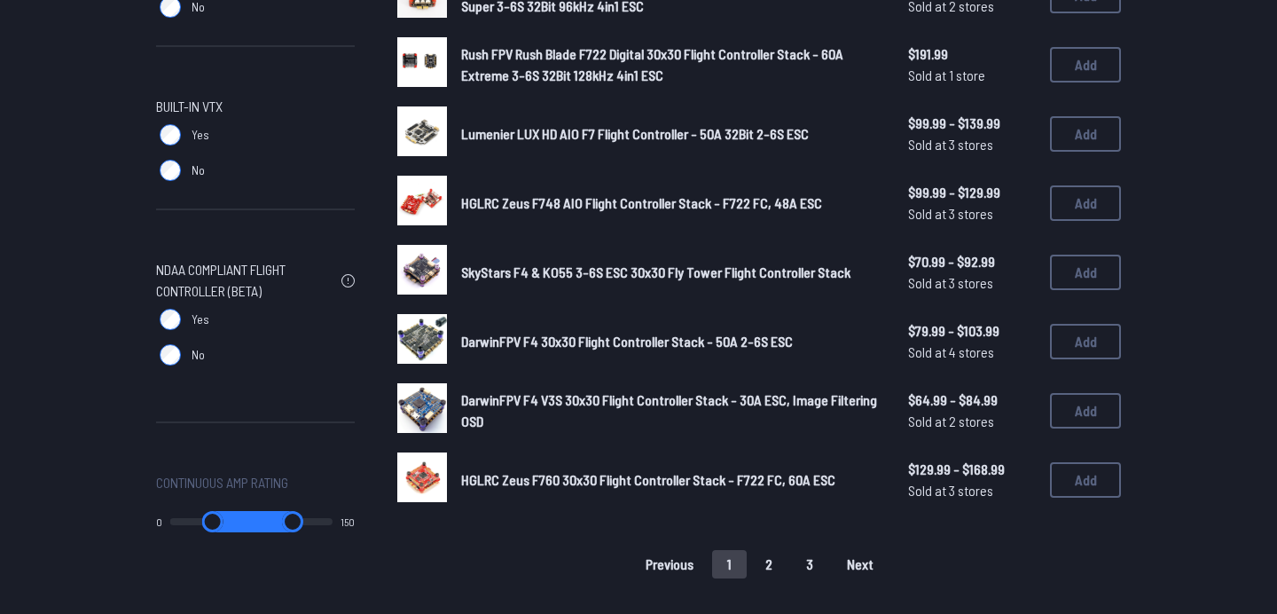
scroll to position [1091, 0]
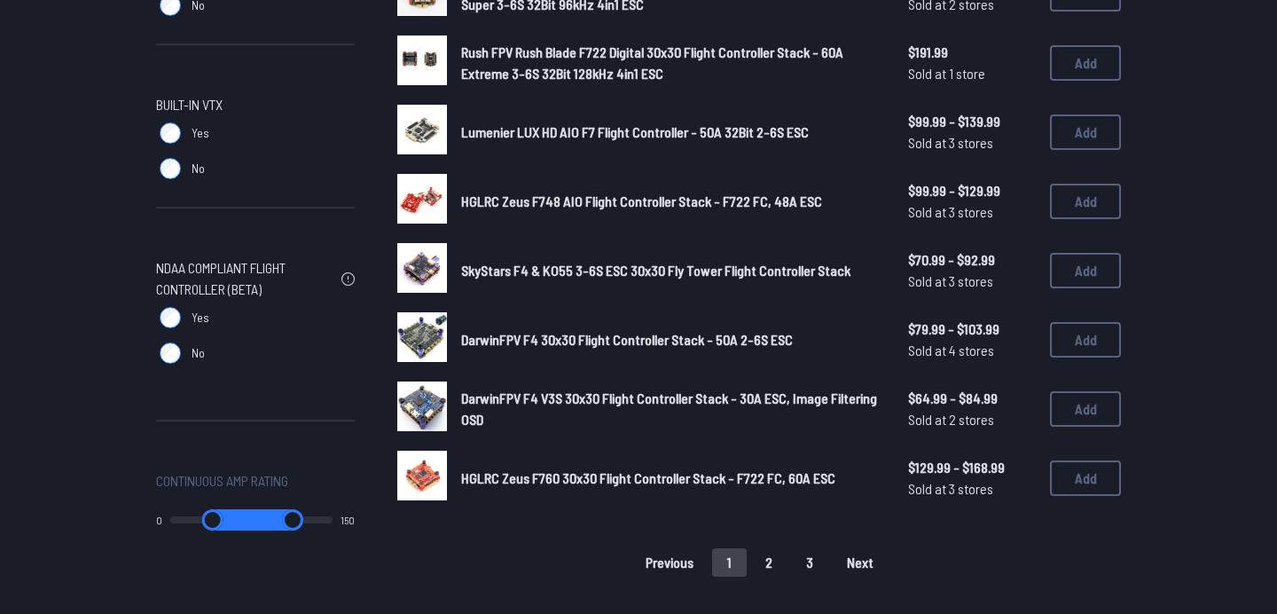
click at [768, 548] on button "2" at bounding box center [768, 562] width 37 height 28
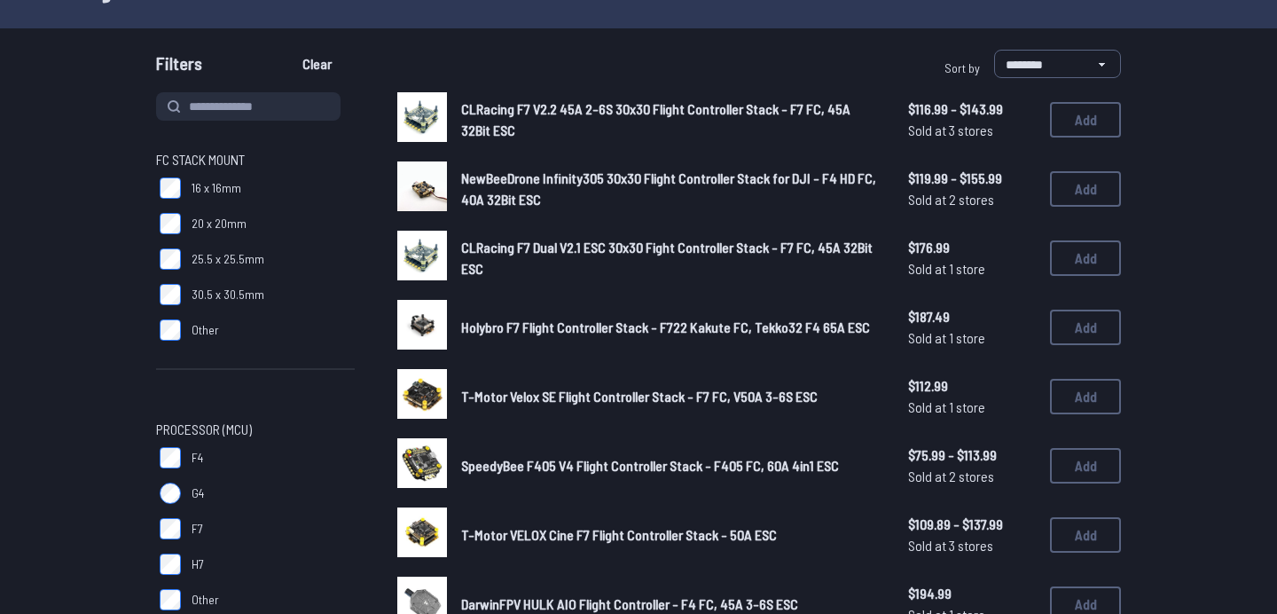
scroll to position [153, 0]
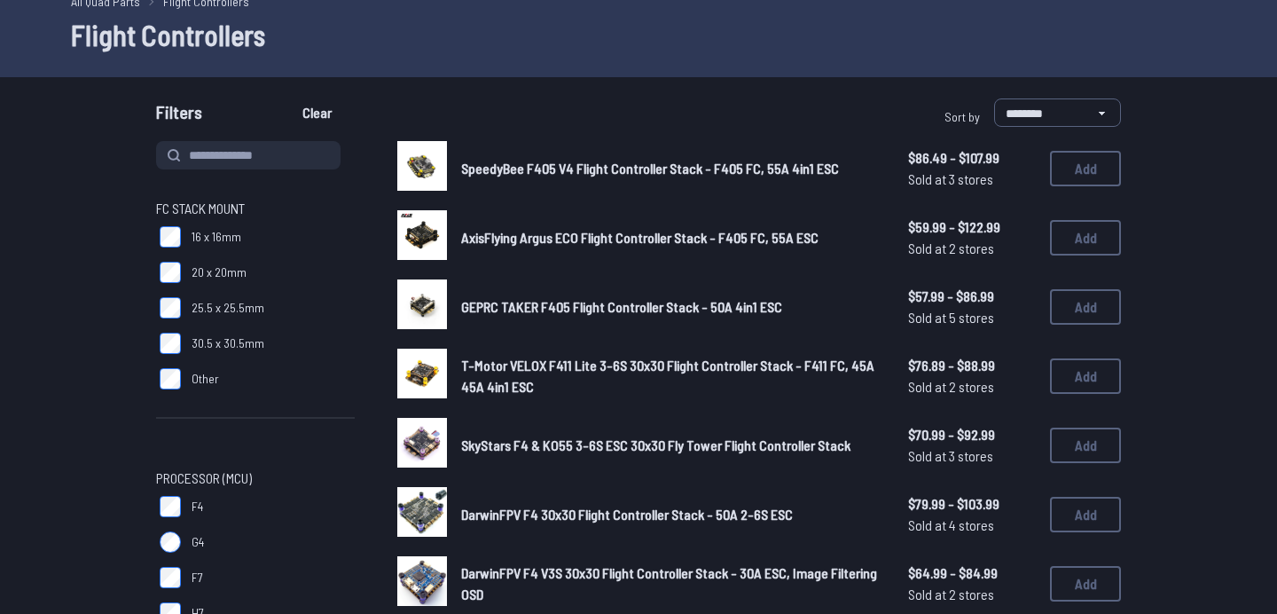
scroll to position [89, 0]
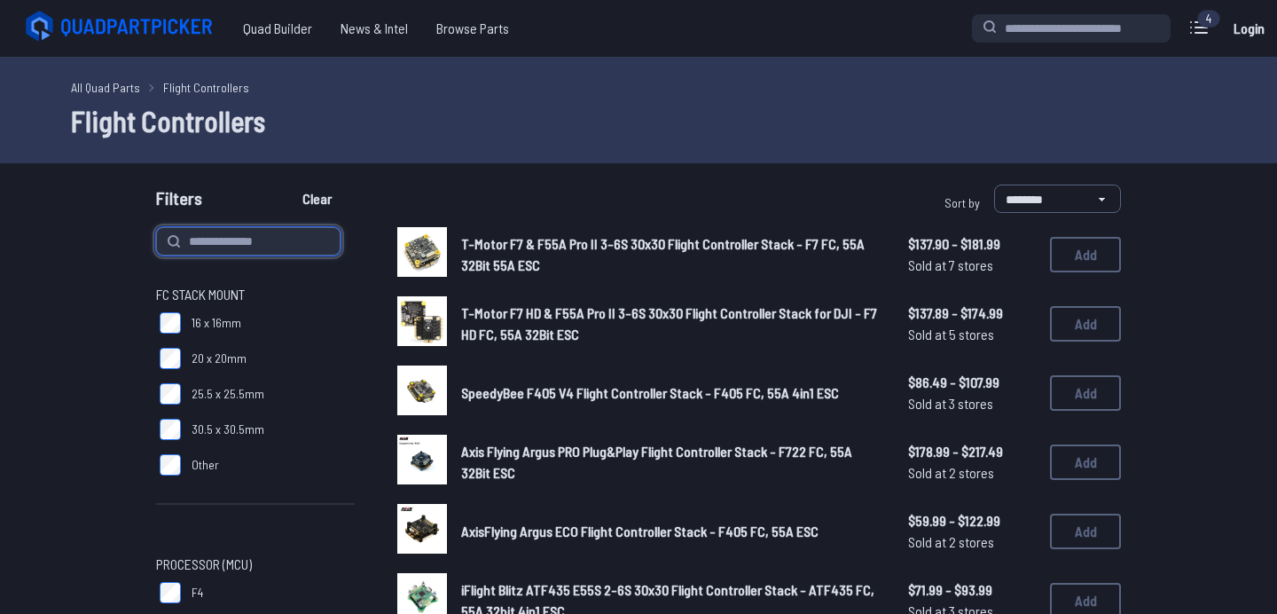
click at [311, 244] on input at bounding box center [248, 241] width 184 height 28
type input "*******"
click at [287, 184] on button "Clear" at bounding box center [316, 198] width 59 height 28
type input "*******"
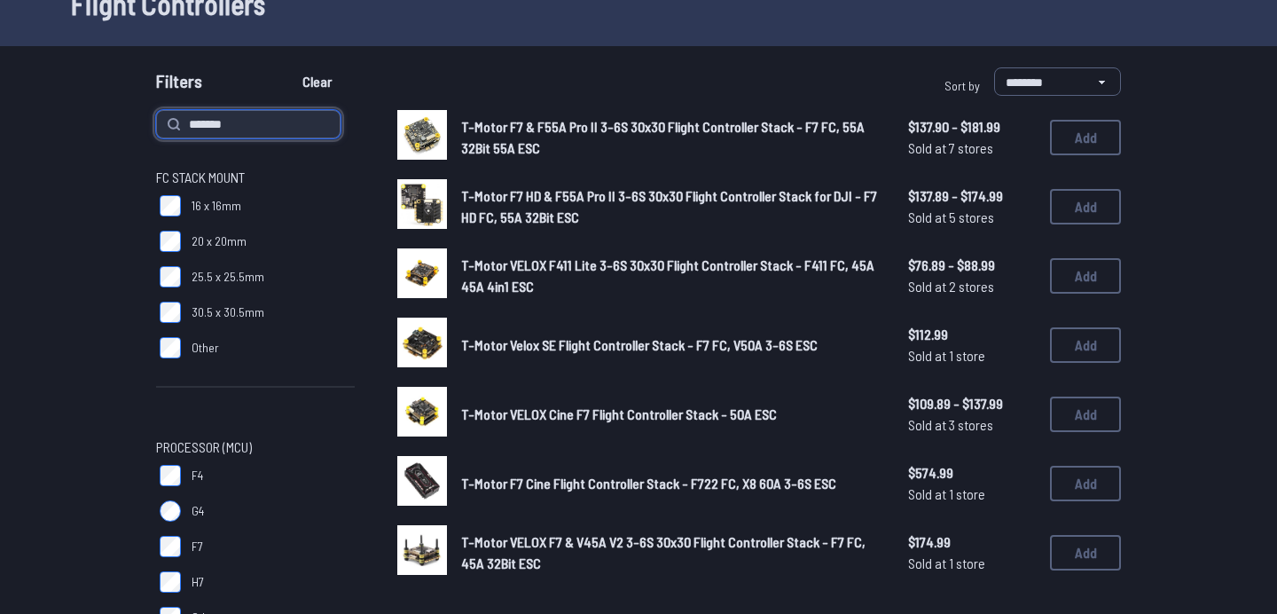
scroll to position [114, 0]
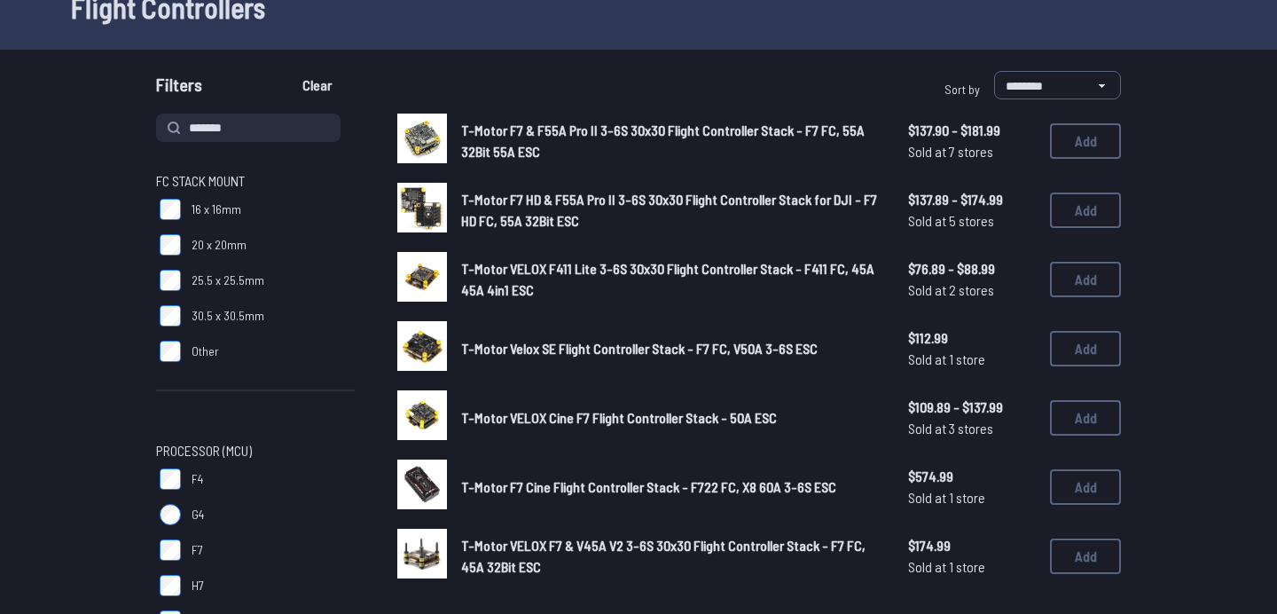
click at [605, 423] on span "T-Motor VELOX Cine F7 Flight Controller Stack - 50A ESC" at bounding box center [619, 417] width 316 height 17
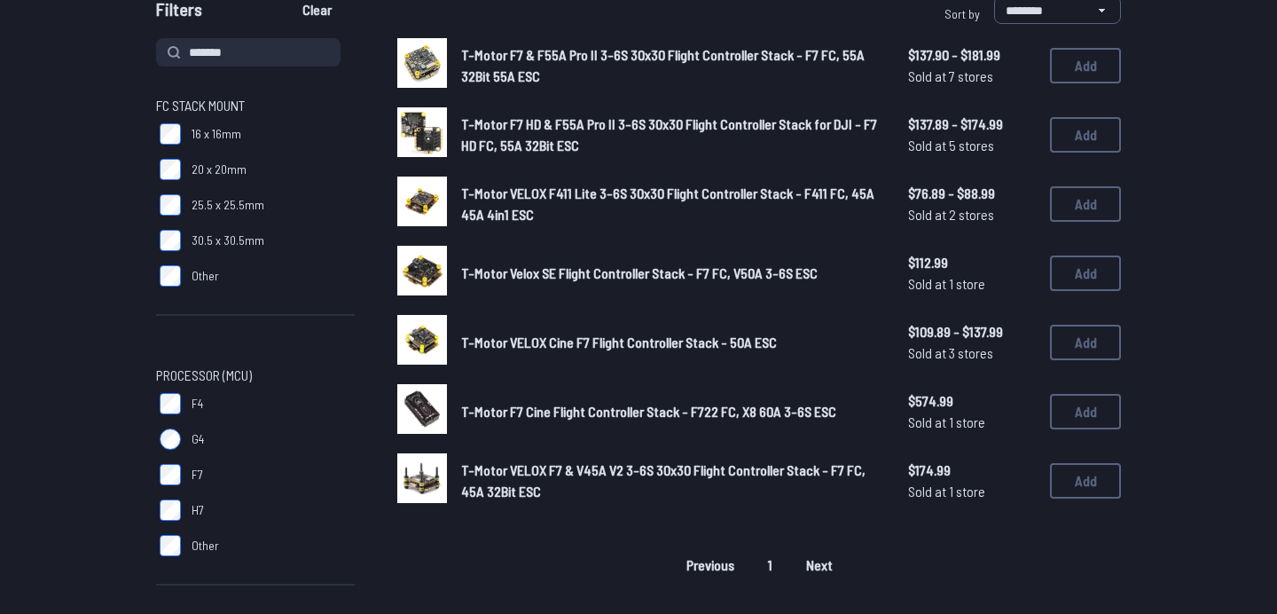
scroll to position [185, 0]
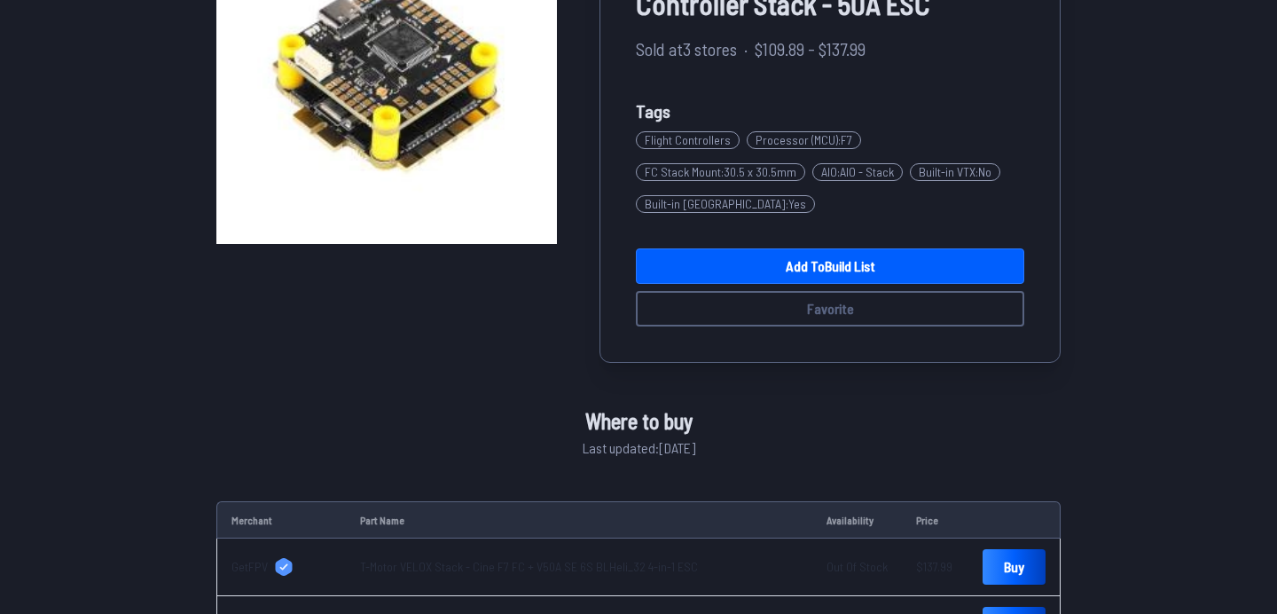
scroll to position [373, 0]
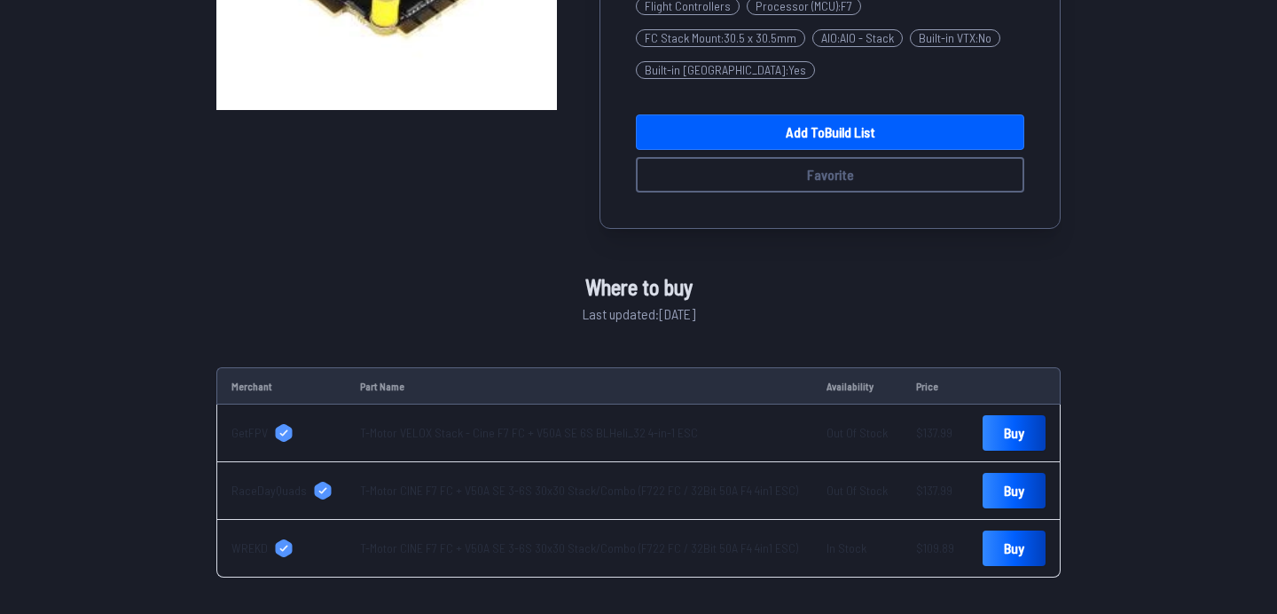
click at [549, 548] on link "T-Motor CINE F7 FC + V50A SE 3-6S 30x30 Stack/Combo (F722 FC / 32Bit 50A F4 4in…" at bounding box center [579, 547] width 438 height 15
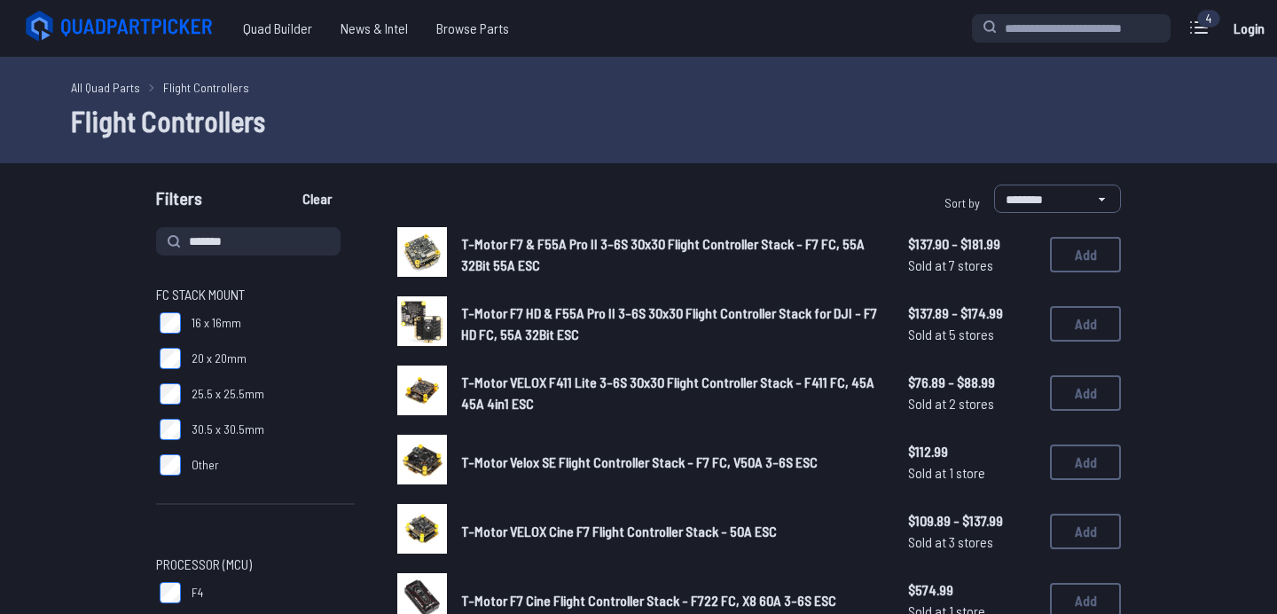
drag, startPoint x: 290, startPoint y: 245, endPoint x: 53, endPoint y: 211, distance: 239.2
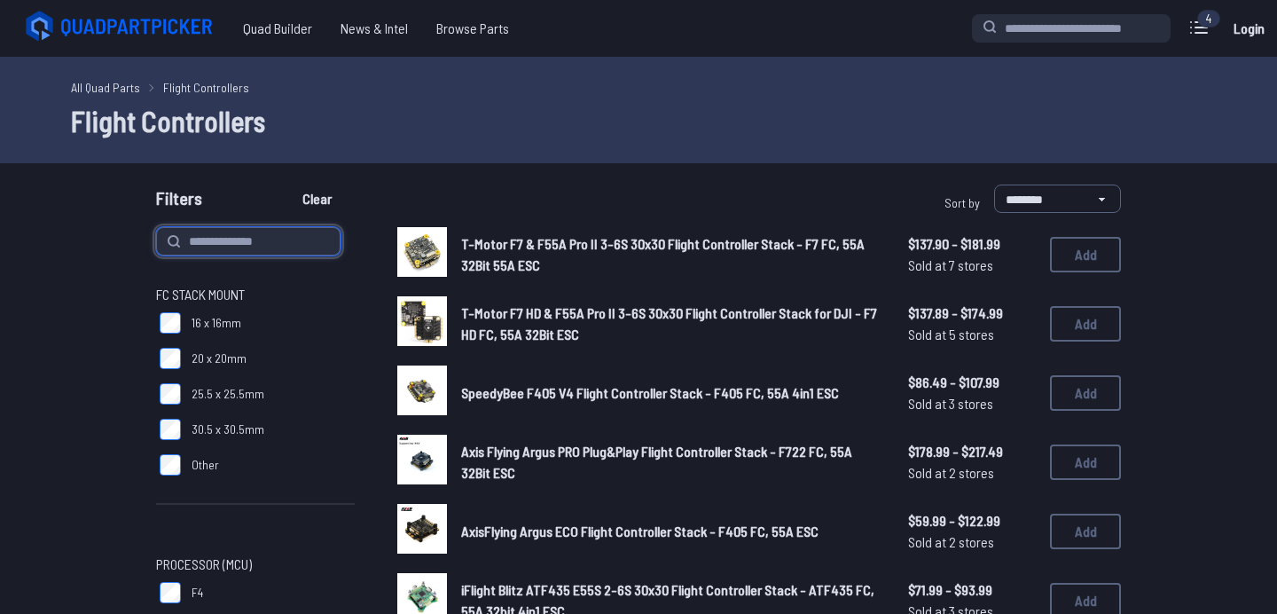
click at [256, 249] on input at bounding box center [248, 241] width 184 height 28
type input "*****"
click at [287, 184] on button "Clear" at bounding box center [316, 198] width 59 height 28
type input "*****"
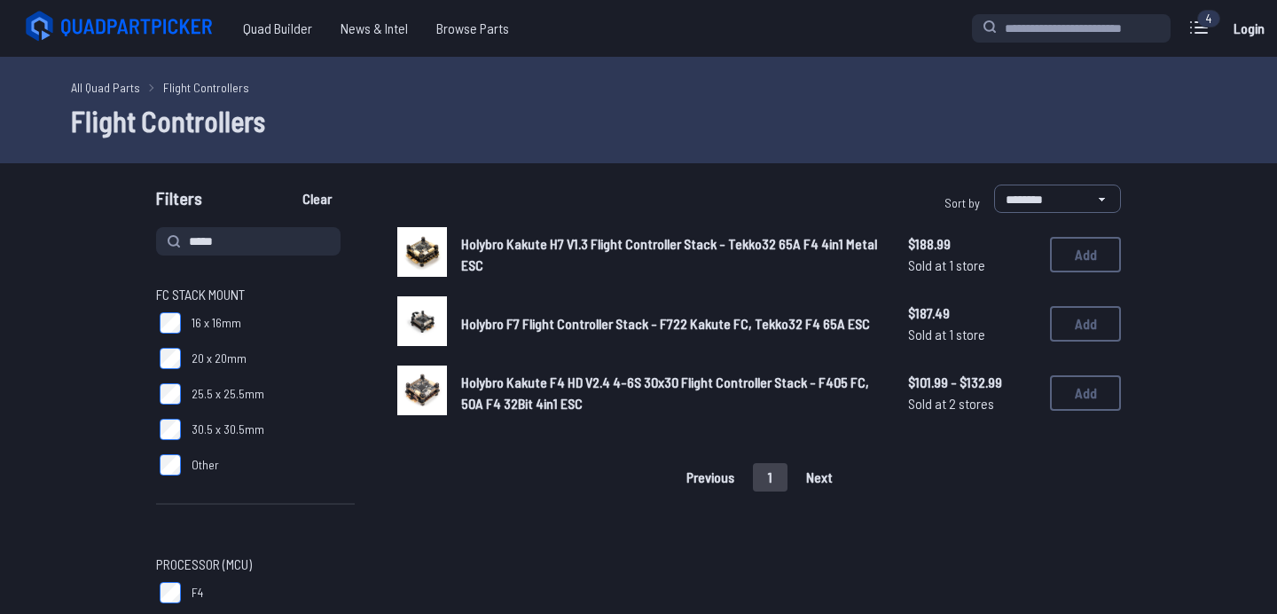
click at [522, 378] on span "Holybro Kakute F4 HD V2.4 4-6S 30x30 Flight Controller Stack - F405 FC, 50A F4 …" at bounding box center [665, 392] width 408 height 38
click at [521, 383] on span "Holybro Kakute F4 HD V2.4 4-6S 30x30 Flight Controller Stack - F405 FC, 50A F4 …" at bounding box center [665, 392] width 408 height 38
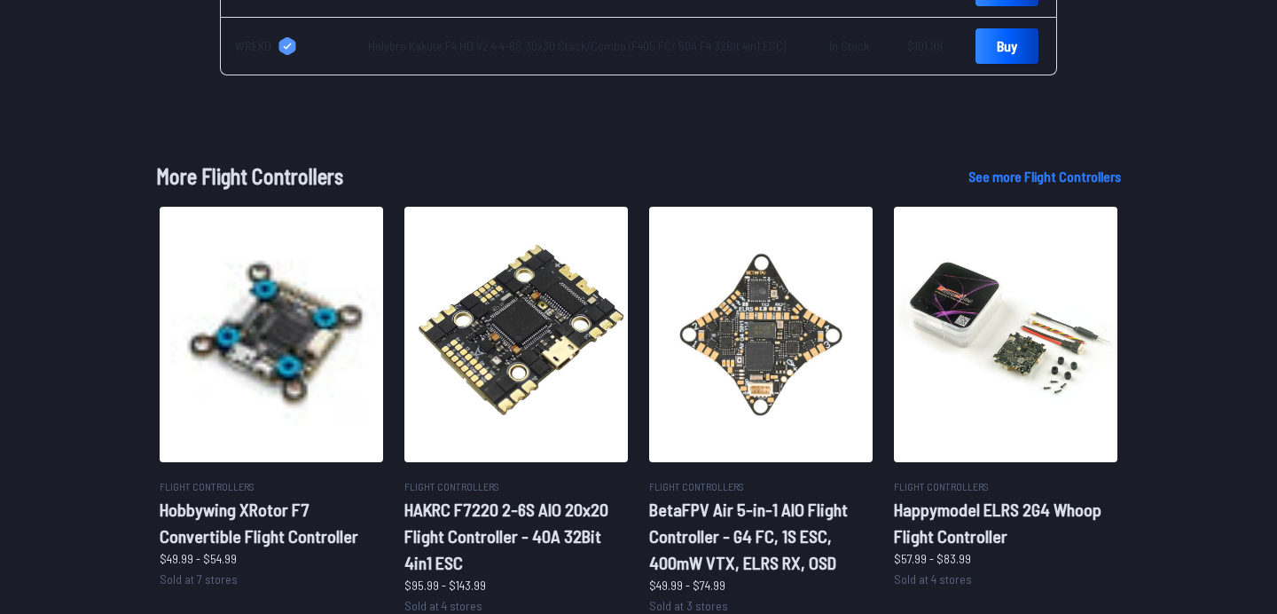
scroll to position [861, 0]
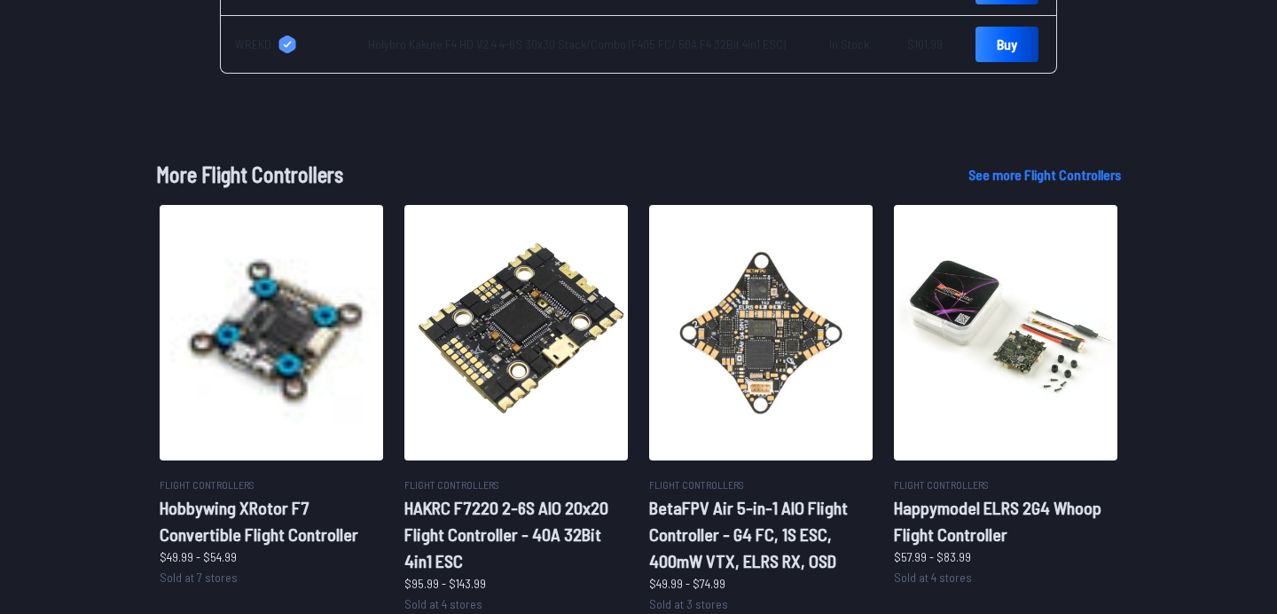
scroll to position [185, 0]
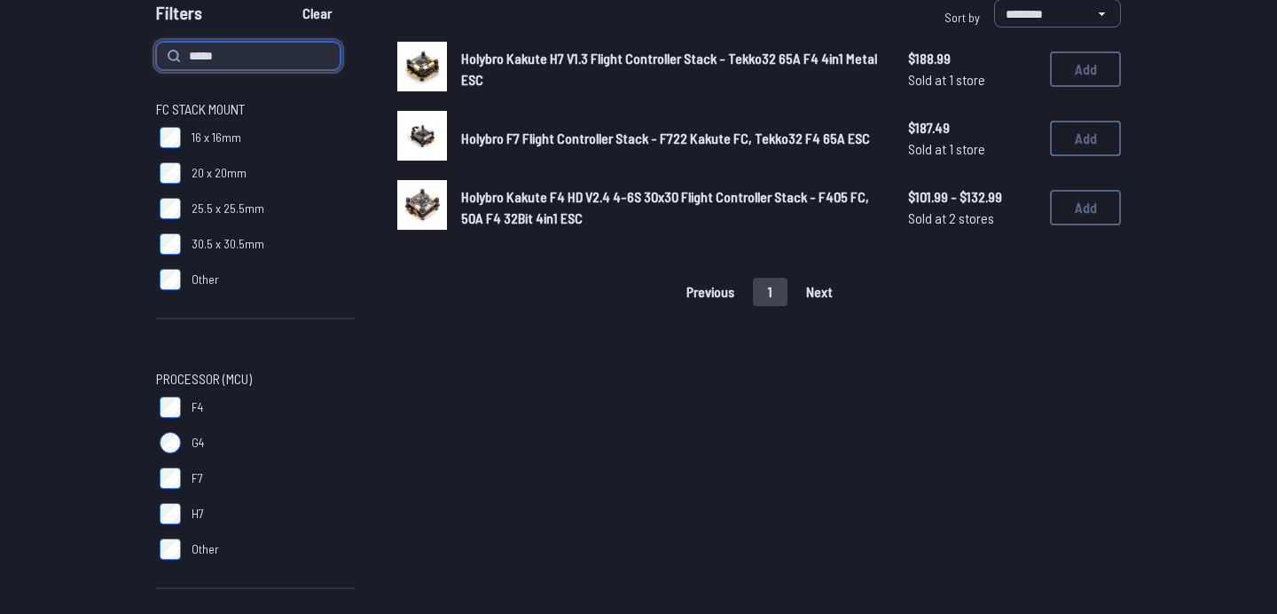
drag, startPoint x: 286, startPoint y: 59, endPoint x: 0, endPoint y: 4, distance: 291.7
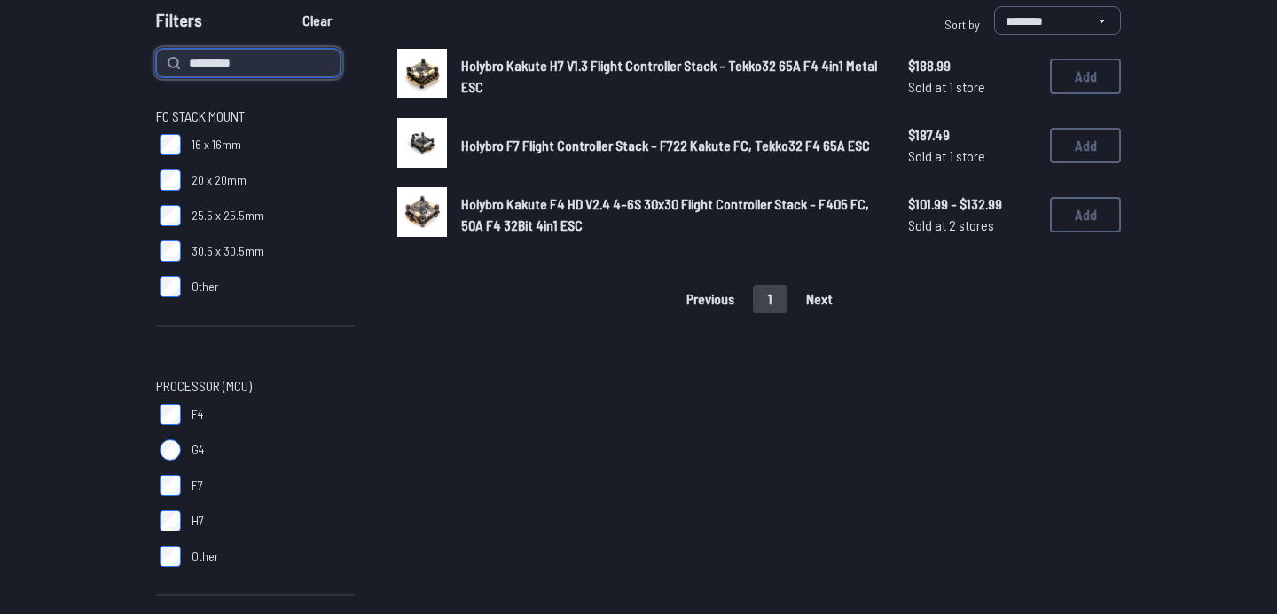
type input "*********"
click at [287, 6] on button "Clear" at bounding box center [316, 20] width 59 height 28
type input "*********"
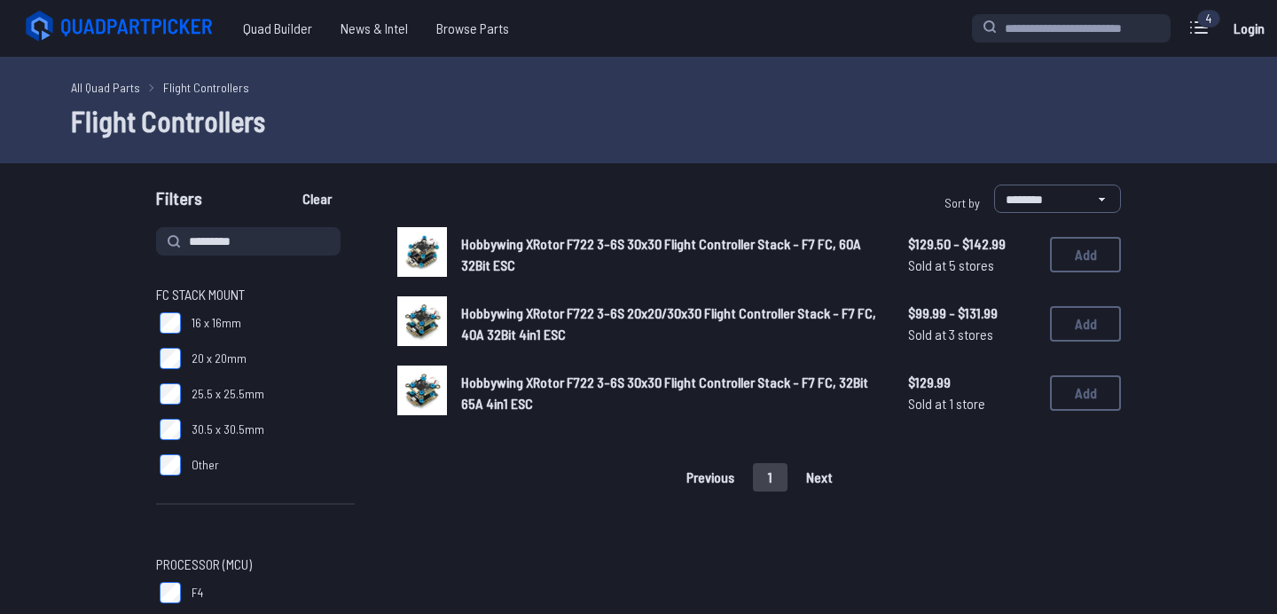
click at [728, 247] on span "Hobbywing XRotor F722 3-6S 30x30 Flight Controller Stack - F7 FC, 60A 32Bit ESC" at bounding box center [661, 254] width 400 height 38
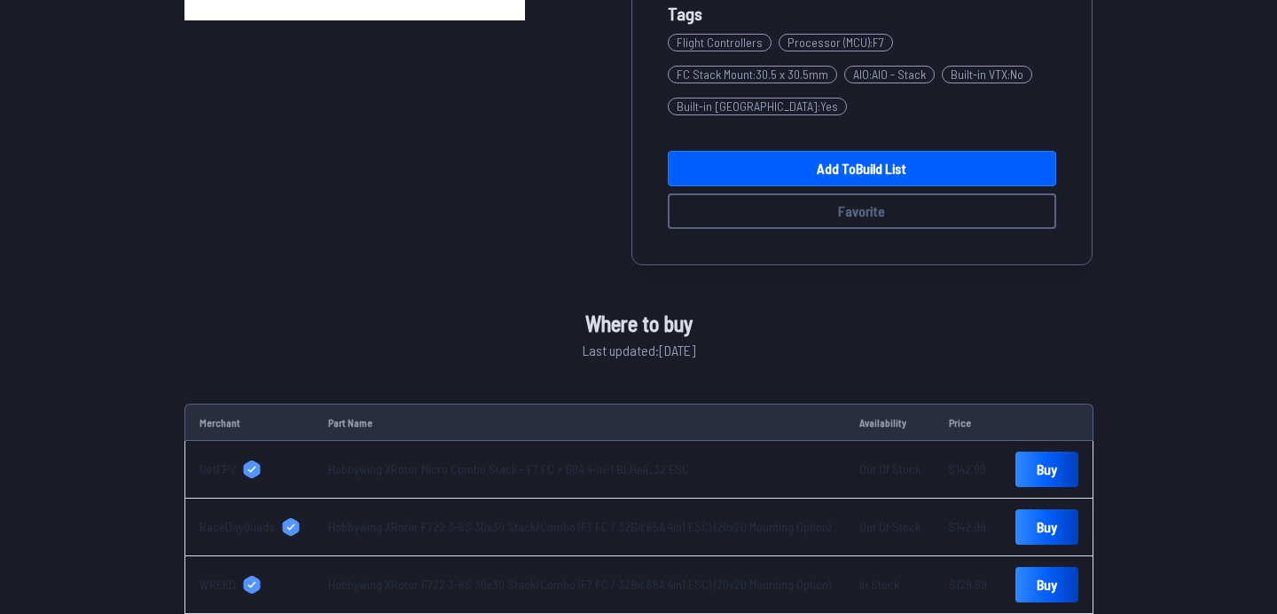
scroll to position [1, 0]
click at [608, 577] on link "Hobbywing XRotor F722 3-6S 30x30 Stack/Combo (F7 FC / 32Bit 65A 4in1 ESC) (20x2…" at bounding box center [579, 583] width 503 height 15
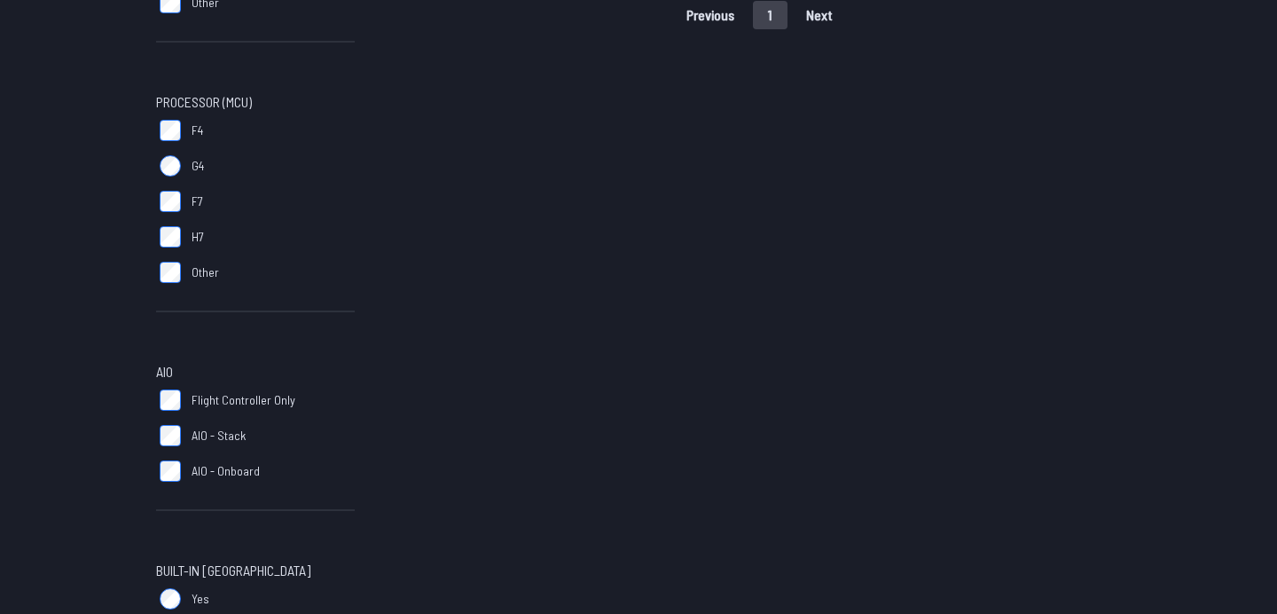
scroll to position [67, 0]
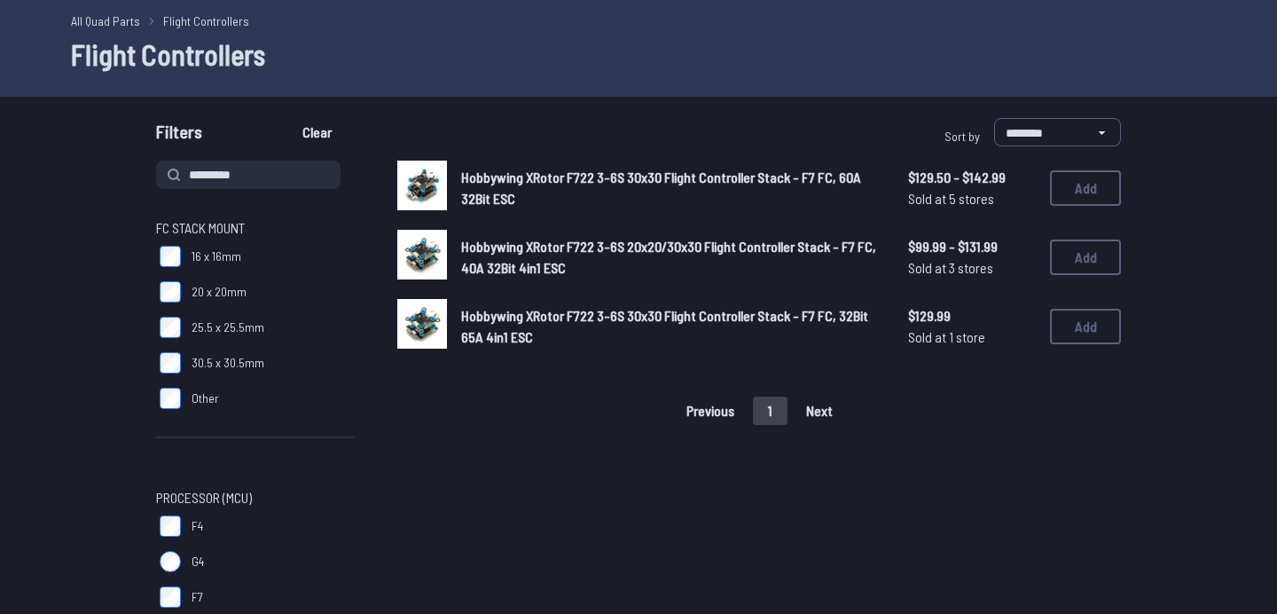
click at [652, 245] on span "Hobbywing XRotor F722 3-6S 20x20/30x30 Flight Controller Stack - F7 FC, 40A 32B…" at bounding box center [668, 257] width 415 height 38
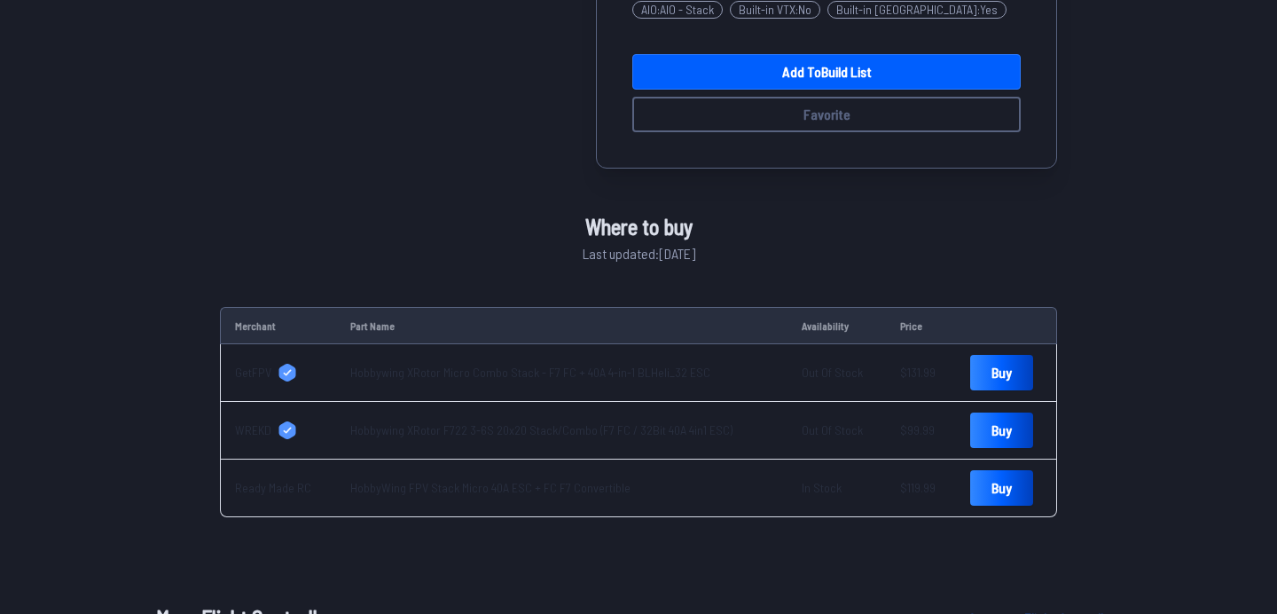
scroll to position [609, 0]
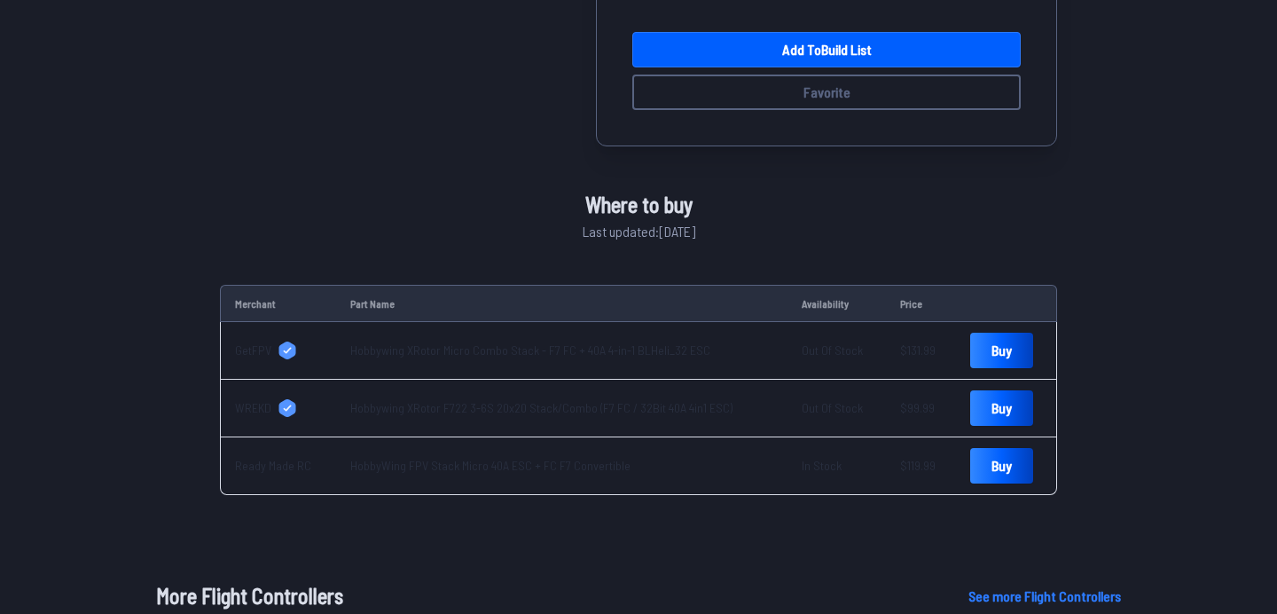
click at [498, 469] on link "HobbyWing FPV Stack Micro 40A ESC + FC F7 Convertible" at bounding box center [490, 465] width 280 height 15
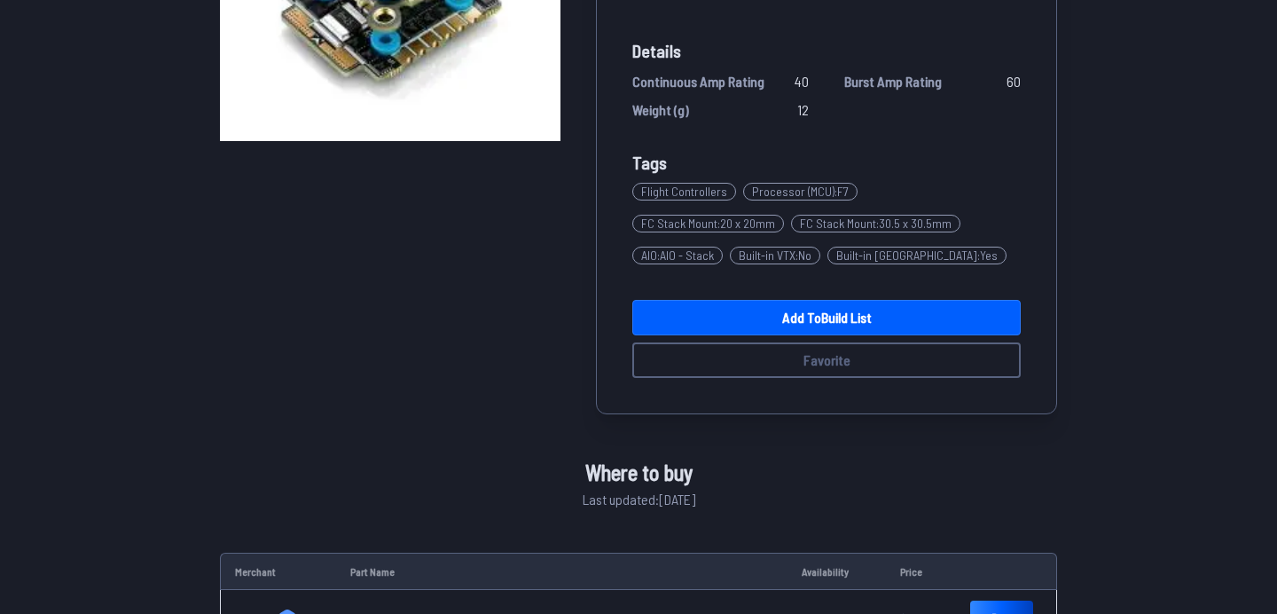
scroll to position [216, 0]
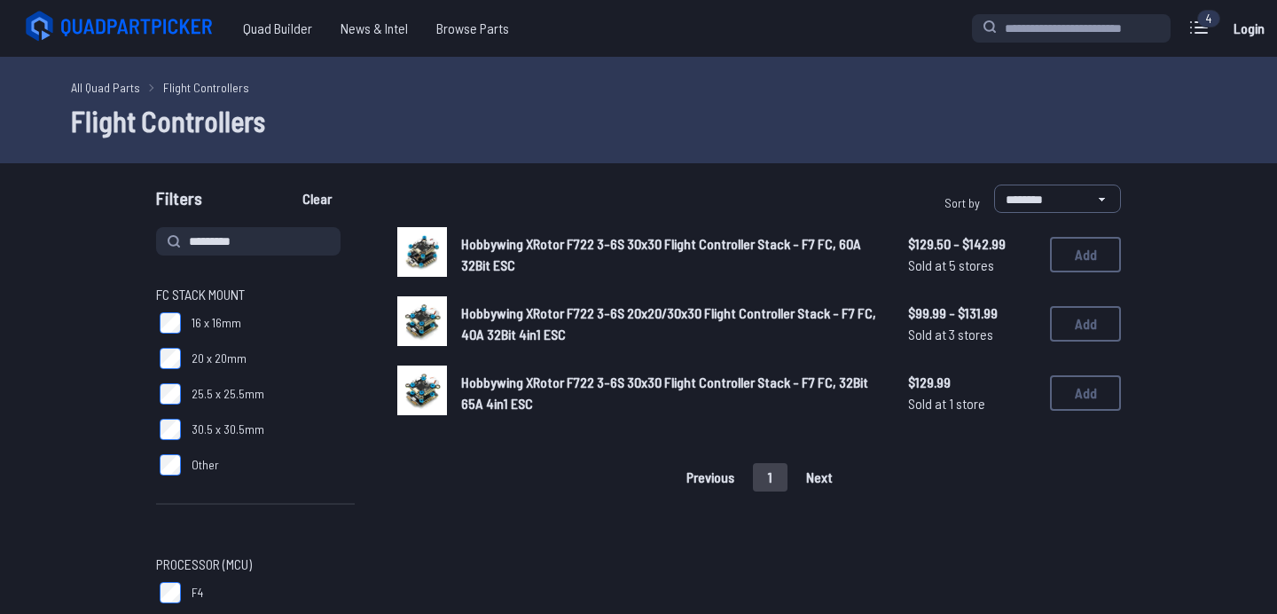
drag, startPoint x: 294, startPoint y: 238, endPoint x: 71, endPoint y: 212, distance: 225.0
type input "***"
click at [287, 184] on button "Clear" at bounding box center [316, 198] width 59 height 28
type input "***"
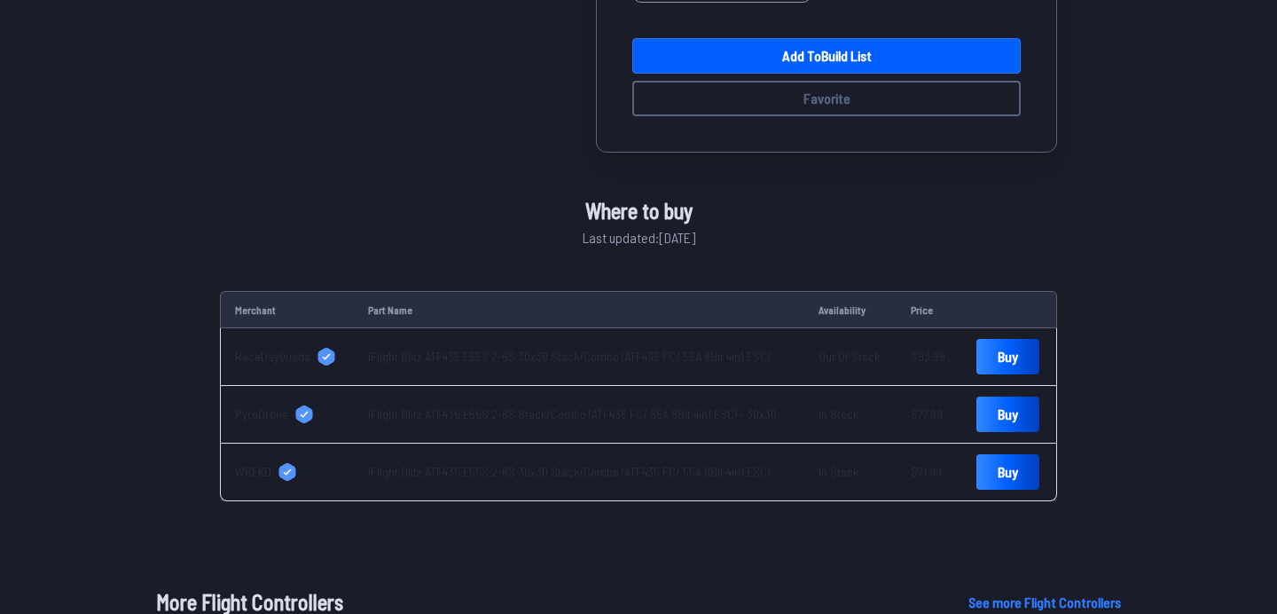
scroll to position [492, 0]
click at [1000, 477] on link "Buy" at bounding box center [1008, 470] width 63 height 35
click at [1016, 476] on link "Buy" at bounding box center [1008, 470] width 63 height 35
click at [998, 407] on link "Buy" at bounding box center [1008, 413] width 63 height 35
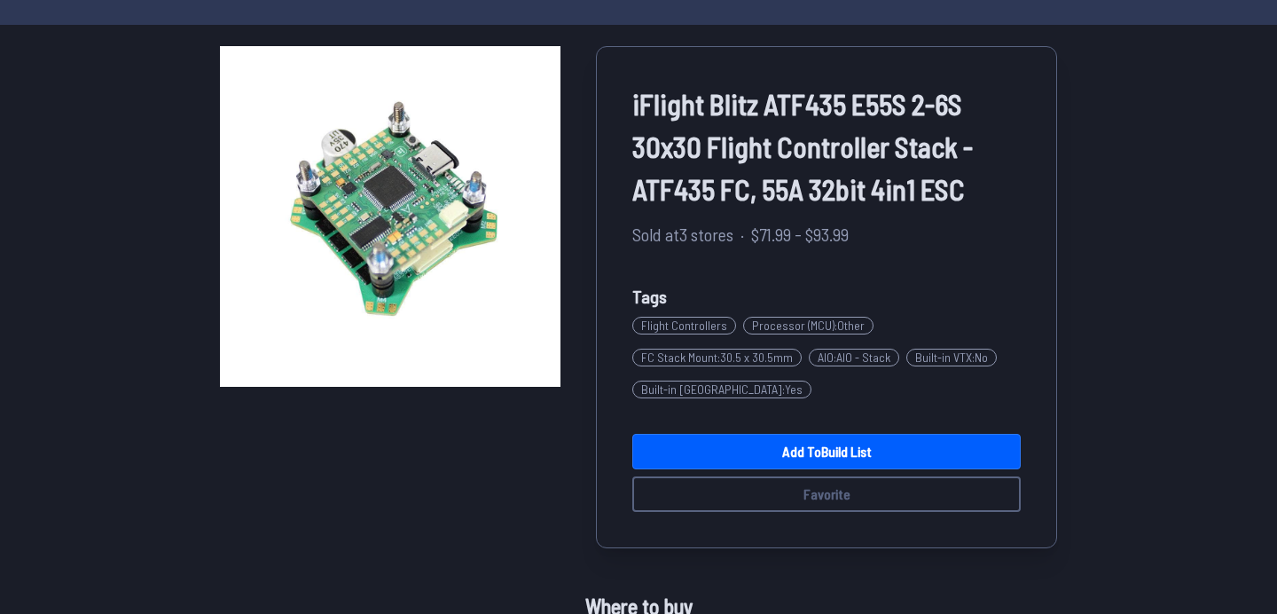
scroll to position [511, 0]
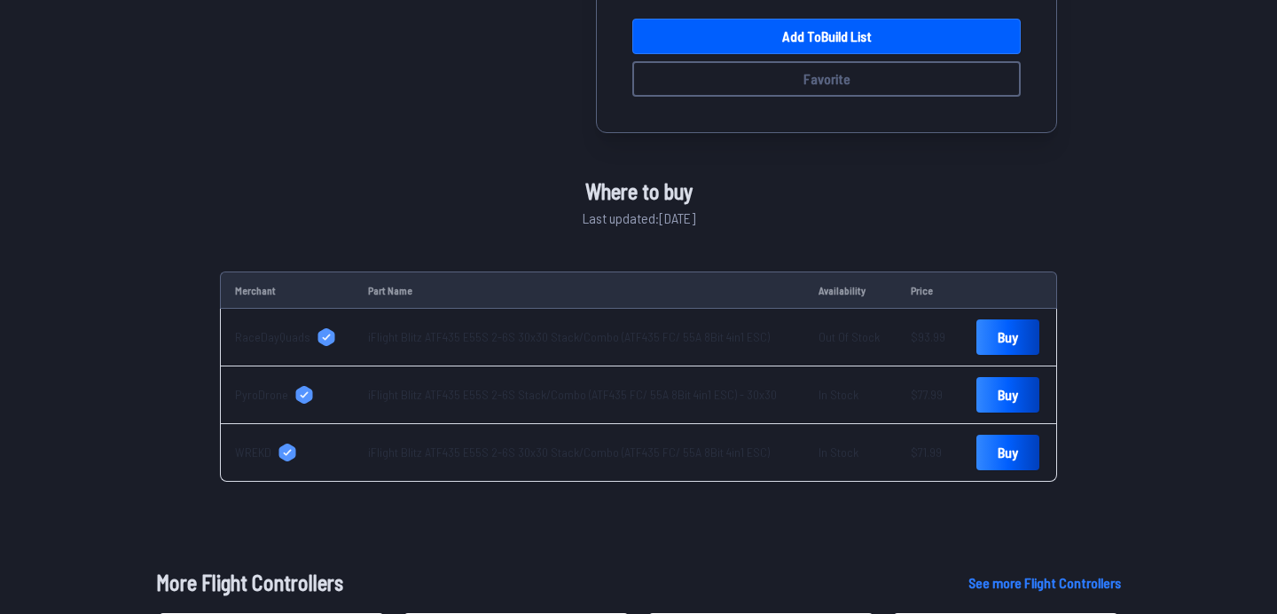
click at [394, 408] on td "iFlight Blitz ATF435 E55S 2-6S Stack/Combo (ATF435 FC/ 55A 8Bit 4in1 ESC) - 30x…" at bounding box center [579, 395] width 451 height 58
click at [415, 404] on td "iFlight Blitz ATF435 E55S 2-6S Stack/Combo (ATF435 FC/ 55A 8Bit 4in1 ESC) - 30x…" at bounding box center [579, 395] width 451 height 58
click at [432, 396] on link "iFlight Blitz ATF435 E55S 2-6S Stack/Combo (ATF435 FC/ 55A 8Bit 4in1 ESC) - 30x…" at bounding box center [572, 394] width 409 height 15
click at [590, 449] on link "iFlight Blitz ATF435 E55S 2-6S 30x30 Stack/Combo (ATF435 FC/ 55A 8Bit 4in1 ESC)" at bounding box center [569, 451] width 402 height 15
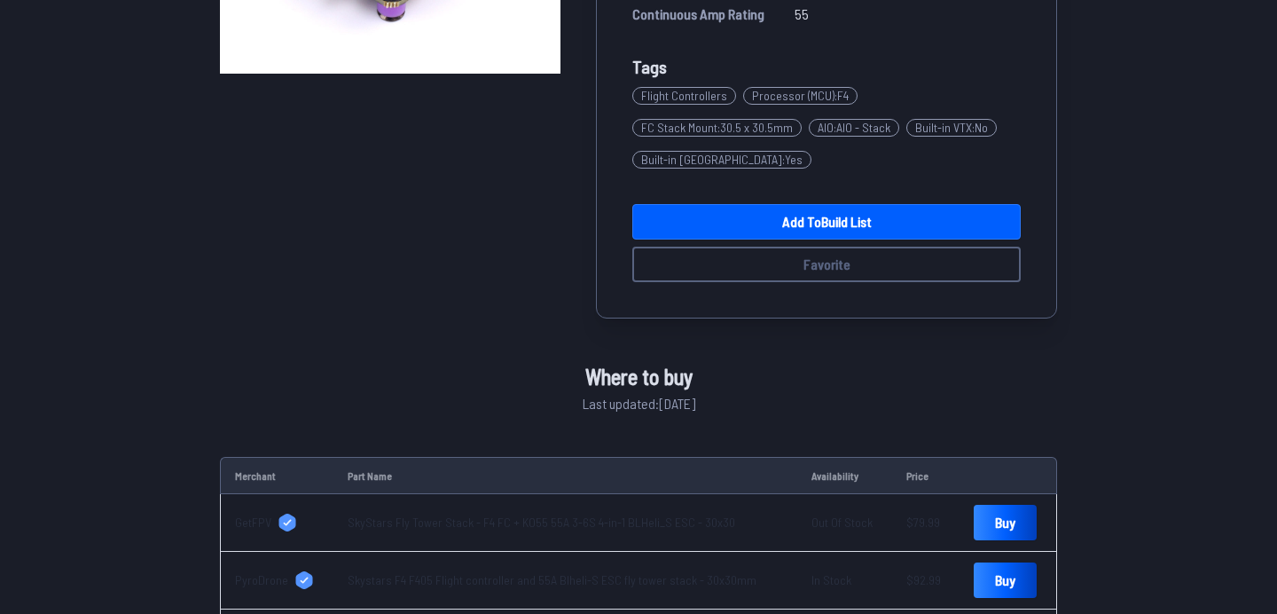
scroll to position [562, 0]
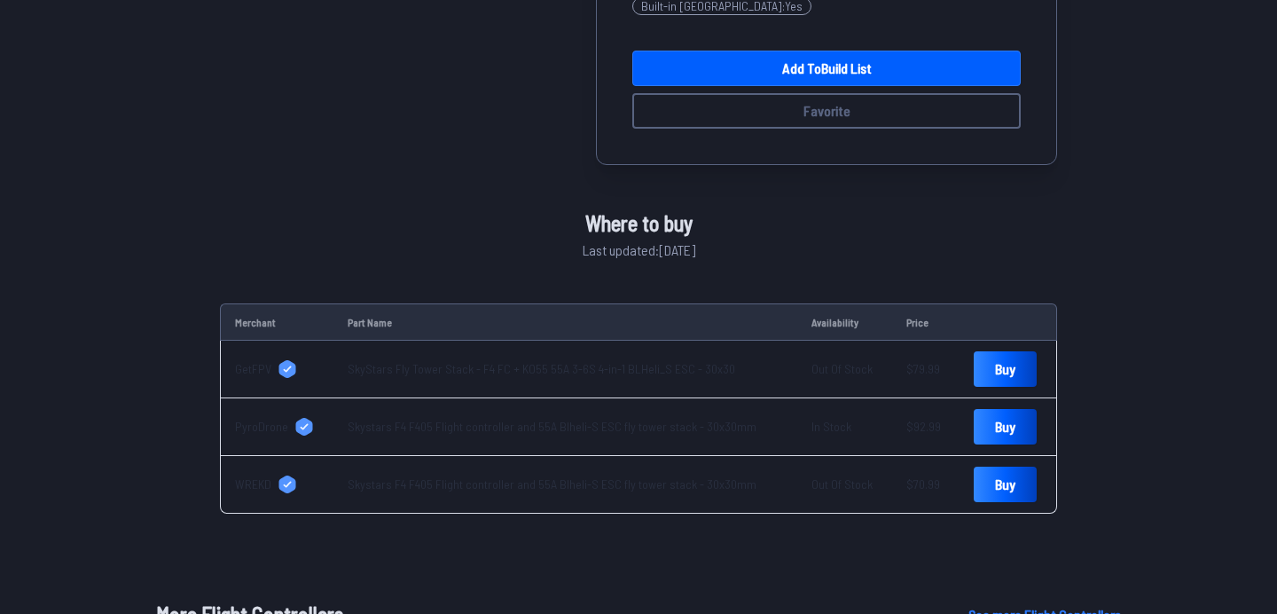
click at [613, 422] on link "Skystars F4 F405 Flight controller and 55A Blheli-S ESC fly tower stack - 30x30…" at bounding box center [552, 426] width 409 height 15
click at [571, 487] on link "Skystars F4 F405 Flight controller and 55A Blheli-S ESC fly tower stack - 30x30…" at bounding box center [552, 483] width 409 height 15
click at [509, 374] on link "SkyStars Fly Tower Stack - F4 FC + KO55 55A 3-6S 4-in-1 BLHeli_S ESC - 30x30" at bounding box center [542, 368] width 388 height 15
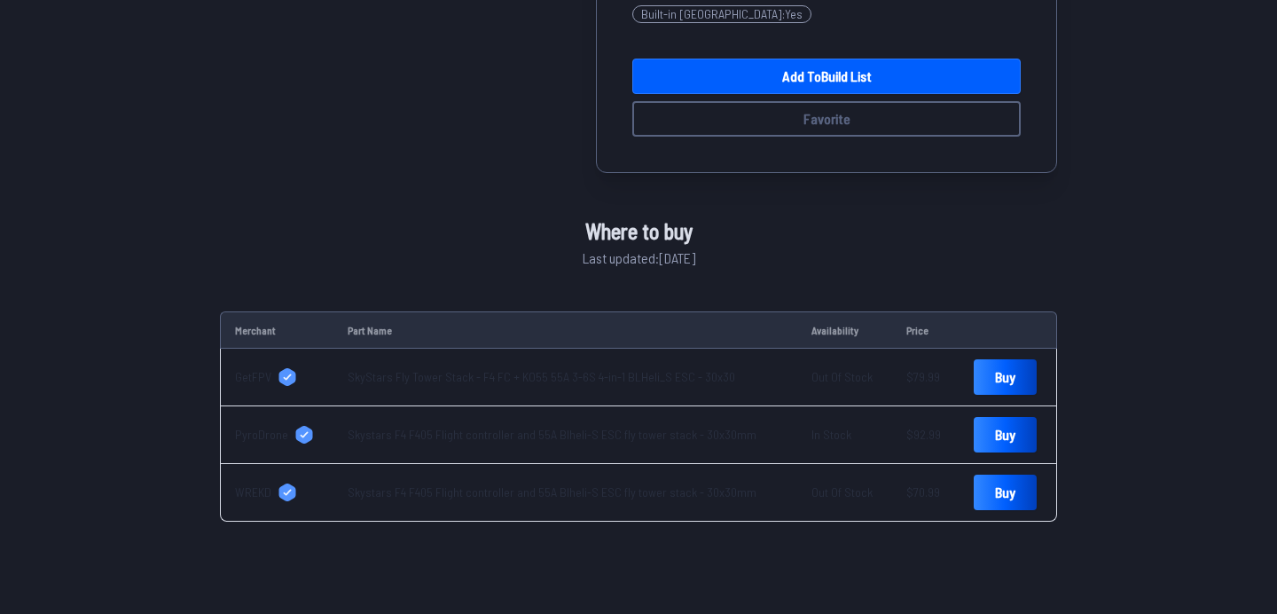
scroll to position [0, 0]
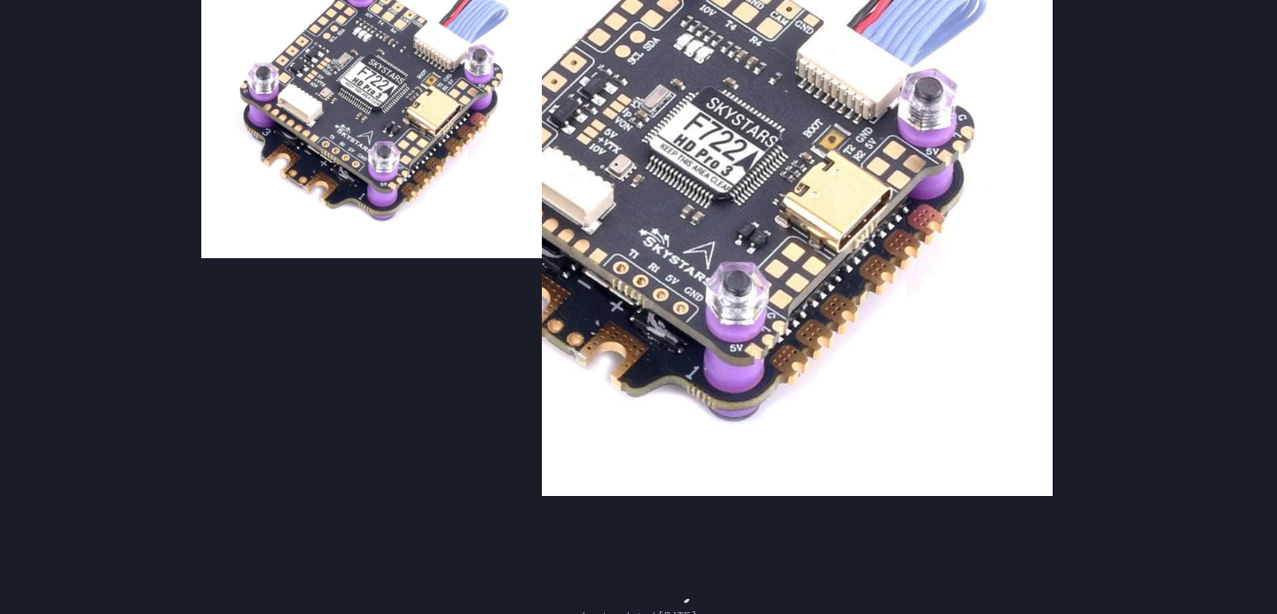
scroll to position [565, 0]
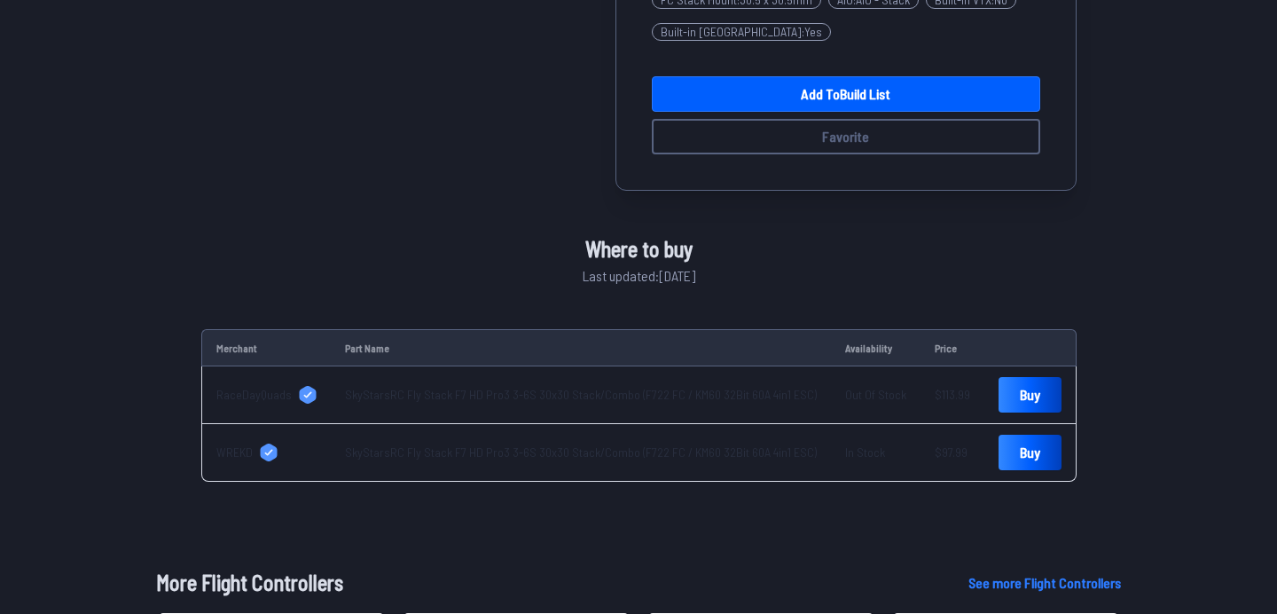
click at [561, 457] on link "SkyStarsRC Fly Stack F7 HD Pro3 3-6S 30x30 Stack/Combo (F722 FC / KM60 32Bit 60…" at bounding box center [581, 451] width 472 height 15
click at [699, 392] on link "SkyStarsRC Fly Stack F7 HD Pro3 3-6S 30x30 Stack/Combo (F722 FC / KM60 32Bit 60…" at bounding box center [581, 394] width 472 height 15
